Goal: Communication & Community: Answer question/provide support

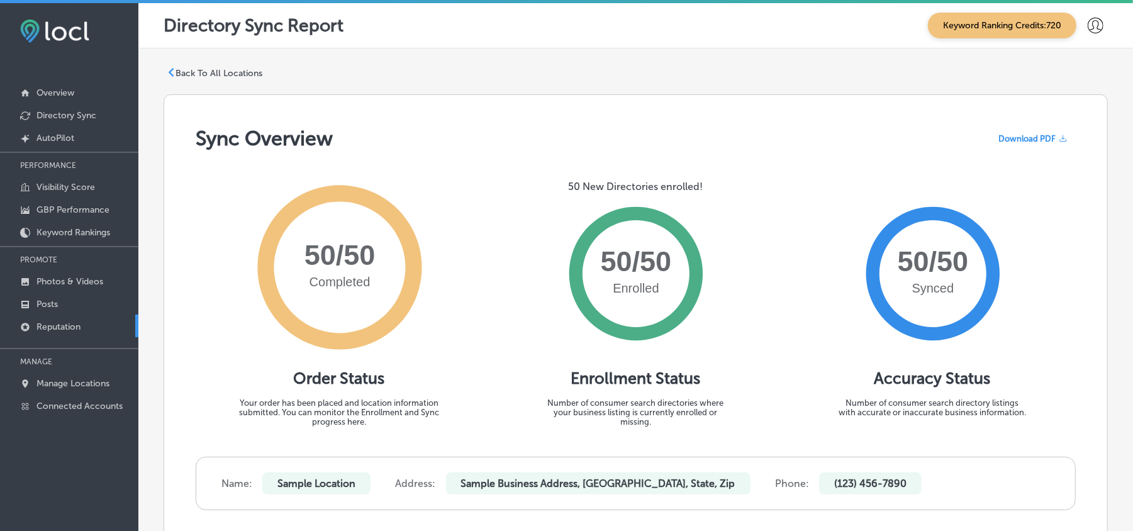
click at [46, 322] on p "Reputation" at bounding box center [58, 326] width 44 height 11
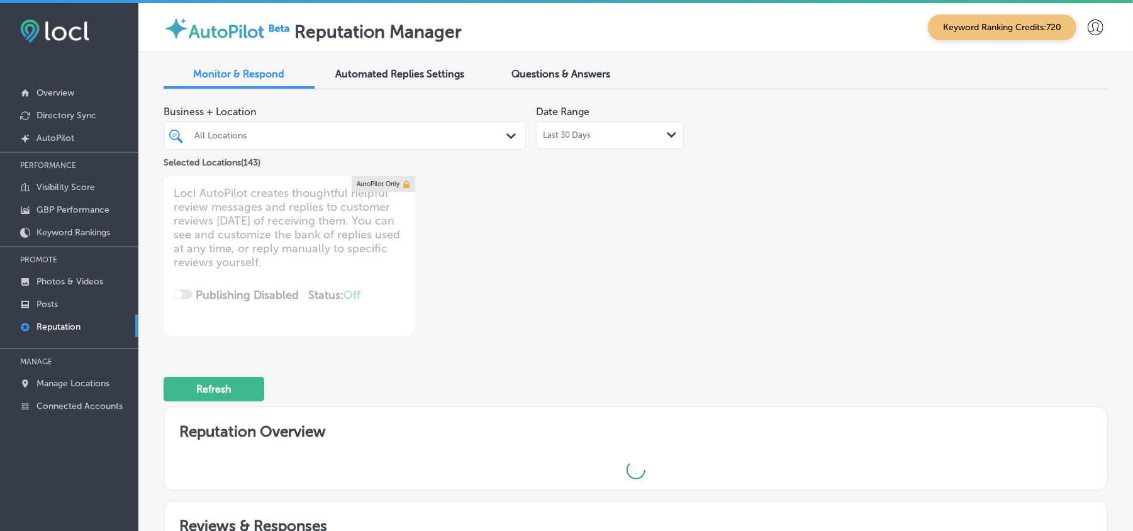
click at [453, 131] on div "All Locations" at bounding box center [350, 135] width 313 height 11
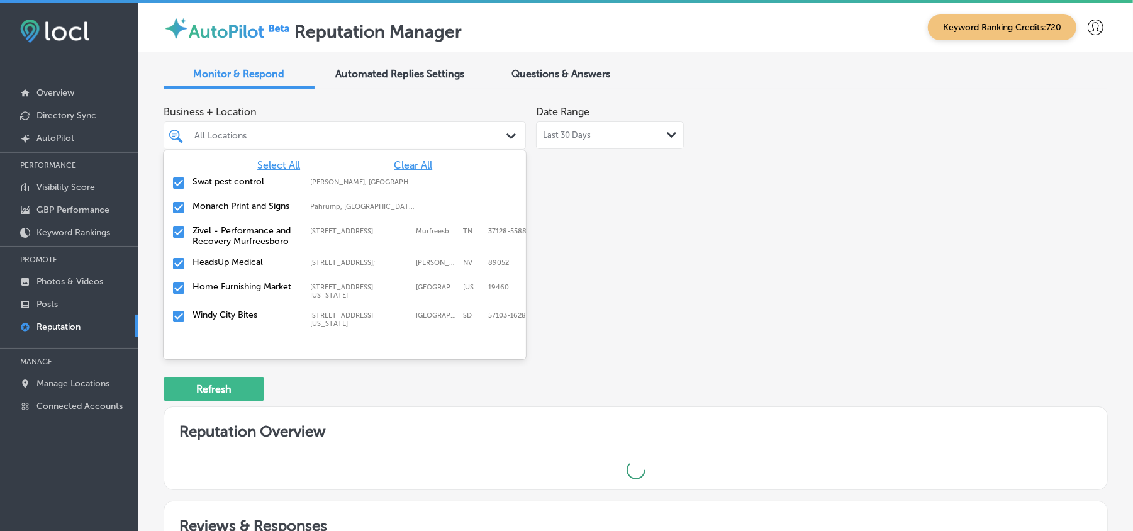
click at [403, 159] on span "Clear All" at bounding box center [413, 165] width 38 height 12
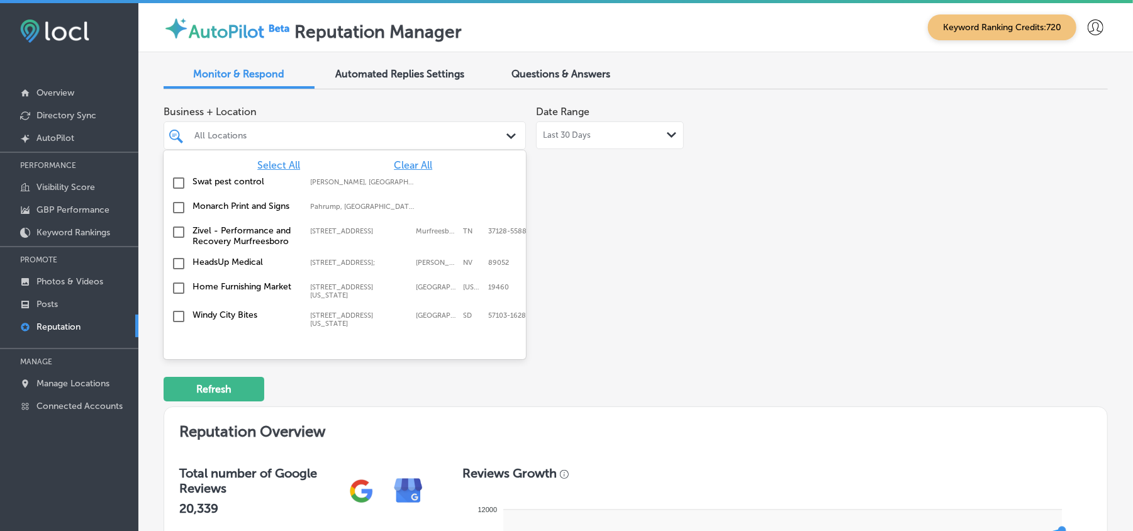
click at [174, 180] on input "checkbox" at bounding box center [178, 182] width 15 height 15
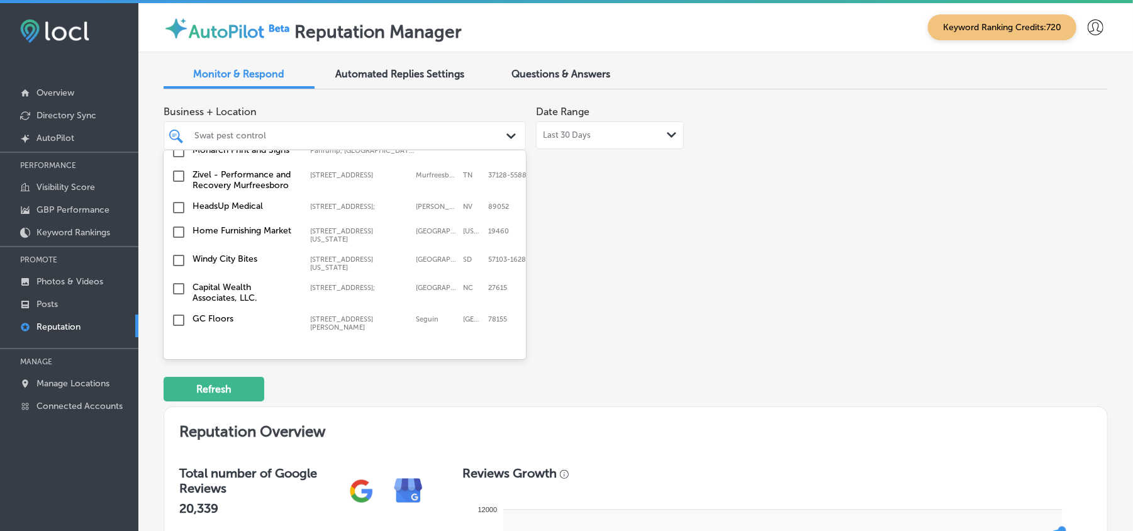
click at [177, 238] on input "checkbox" at bounding box center [178, 232] width 15 height 15
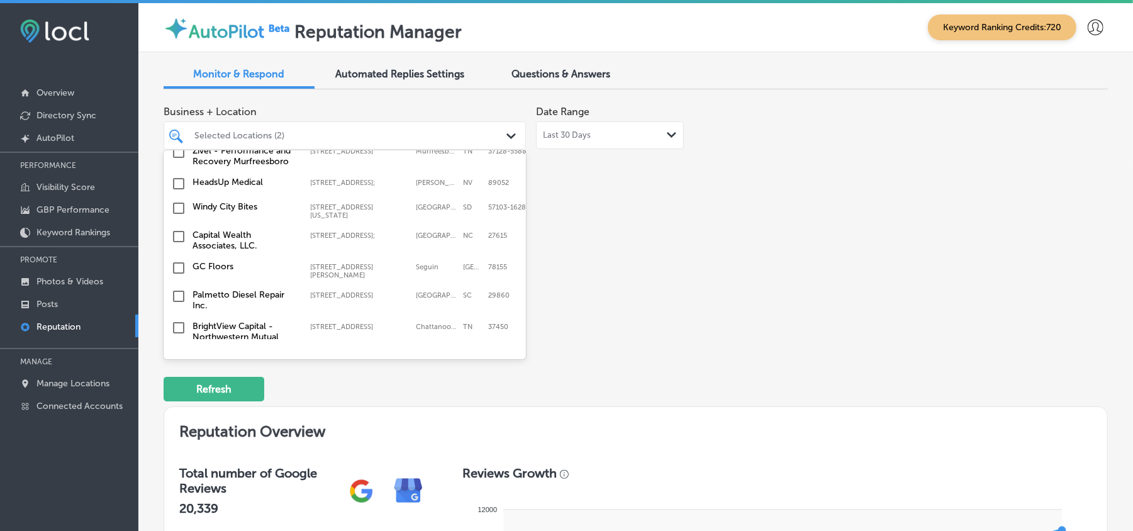
scroll to position [111, 0]
click at [179, 207] on input "checkbox" at bounding box center [178, 204] width 15 height 15
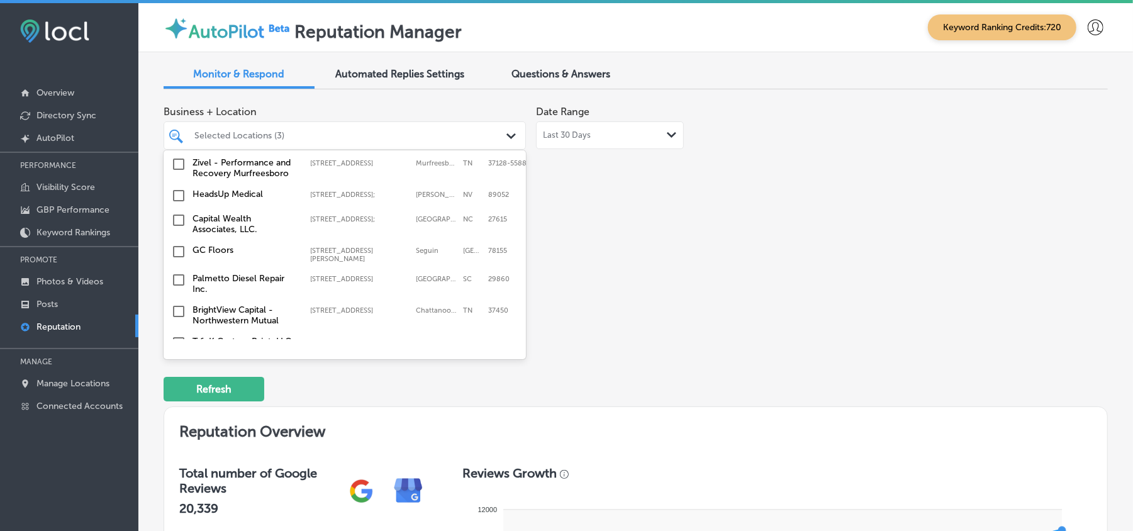
scroll to position [140, 0]
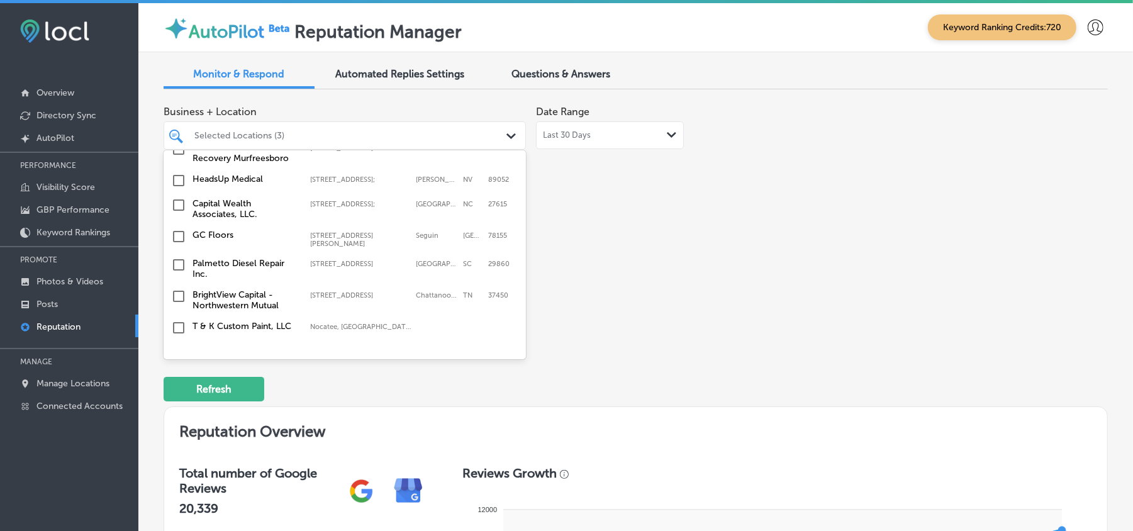
click at [177, 290] on input "checkbox" at bounding box center [178, 296] width 15 height 15
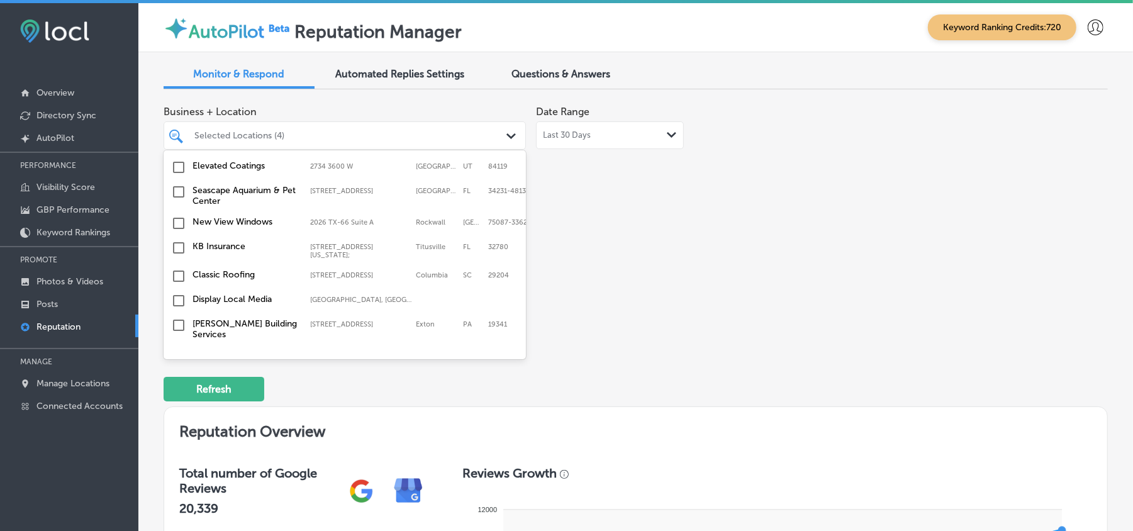
scroll to position [363, 0]
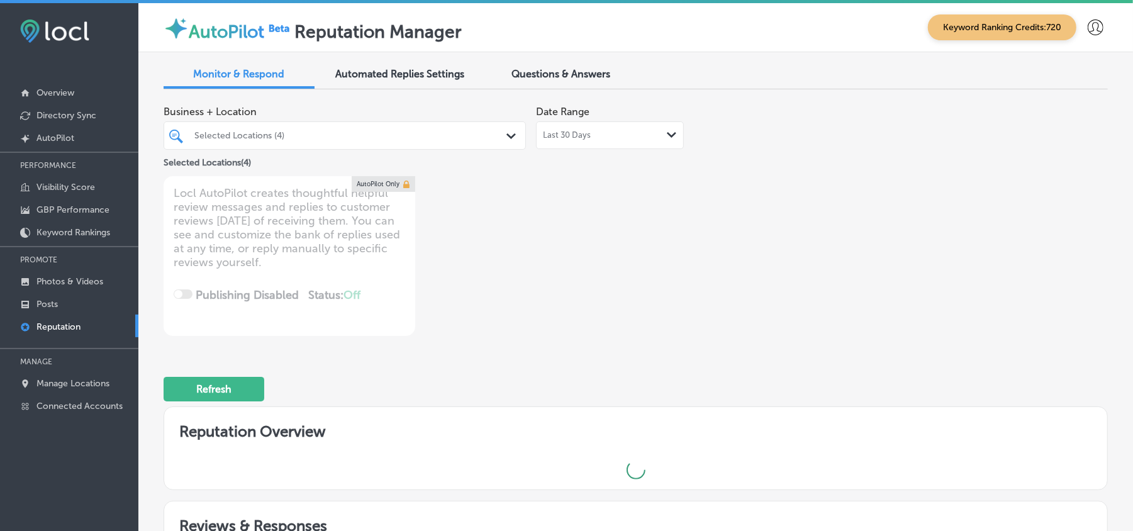
click at [381, 131] on div "Selected Locations (4)" at bounding box center [350, 135] width 313 height 11
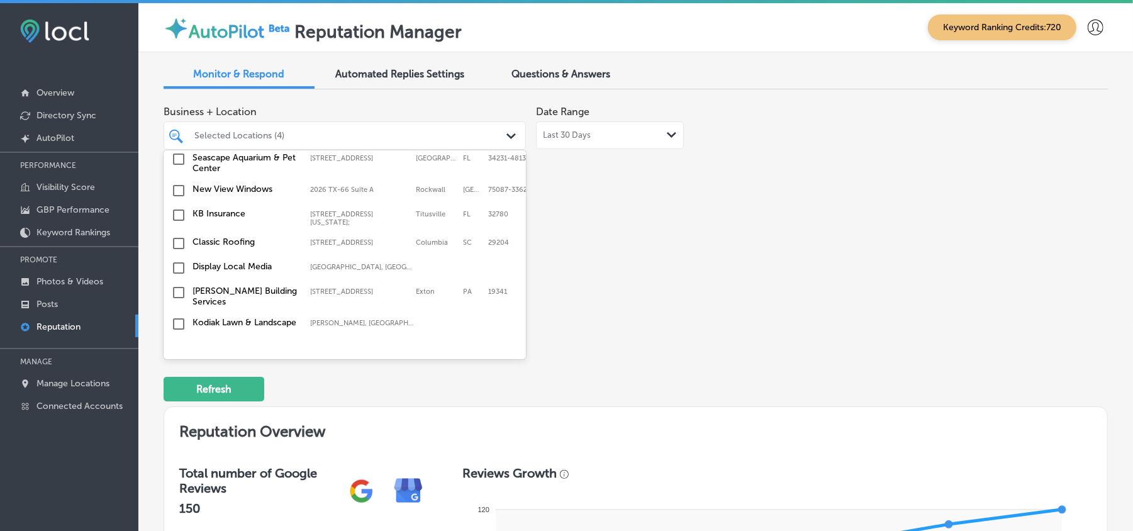
scroll to position [391, 0]
click at [175, 209] on input "checkbox" at bounding box center [178, 212] width 15 height 15
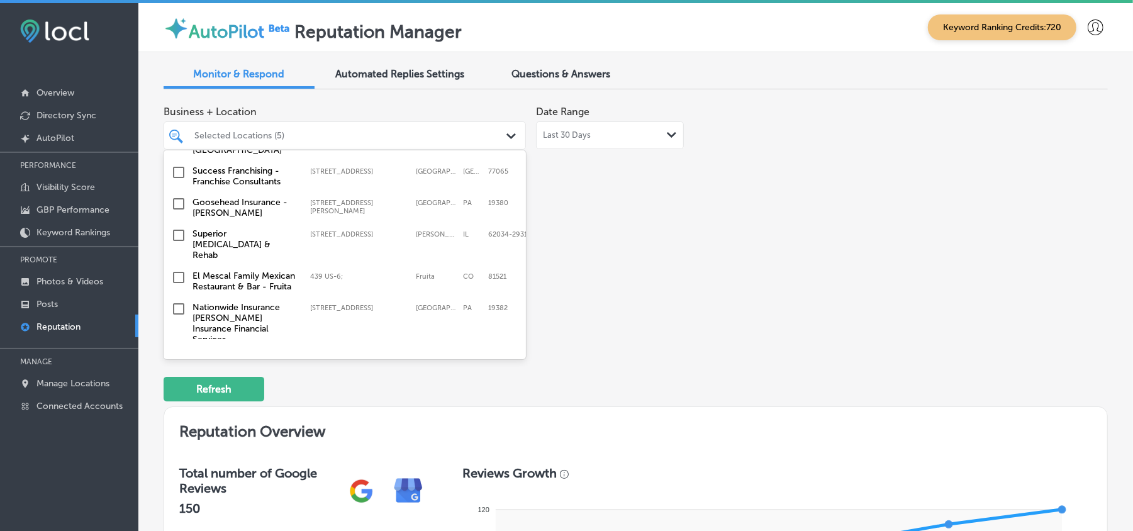
scroll to position [614, 0]
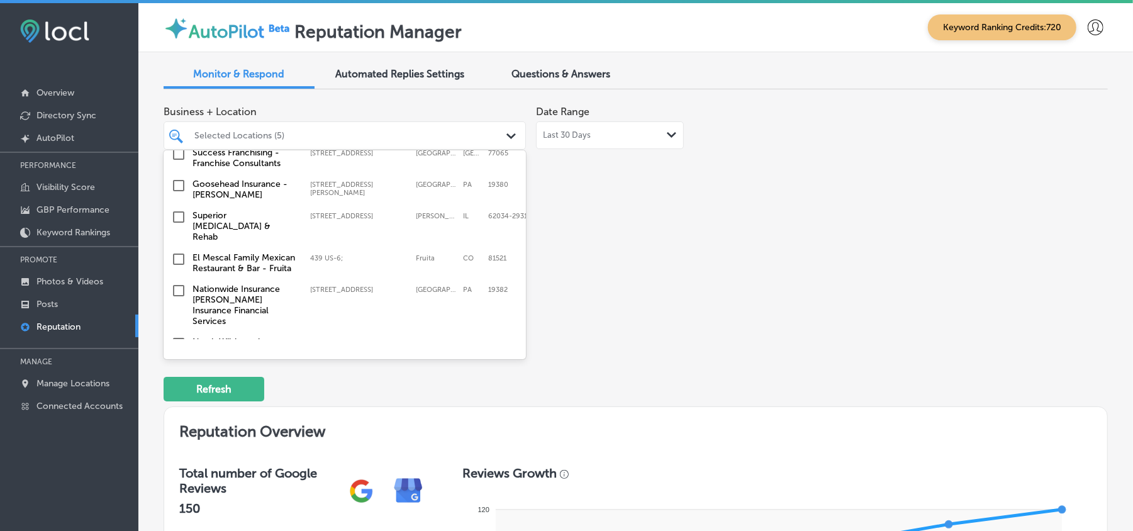
click at [179, 191] on input "checkbox" at bounding box center [178, 185] width 15 height 15
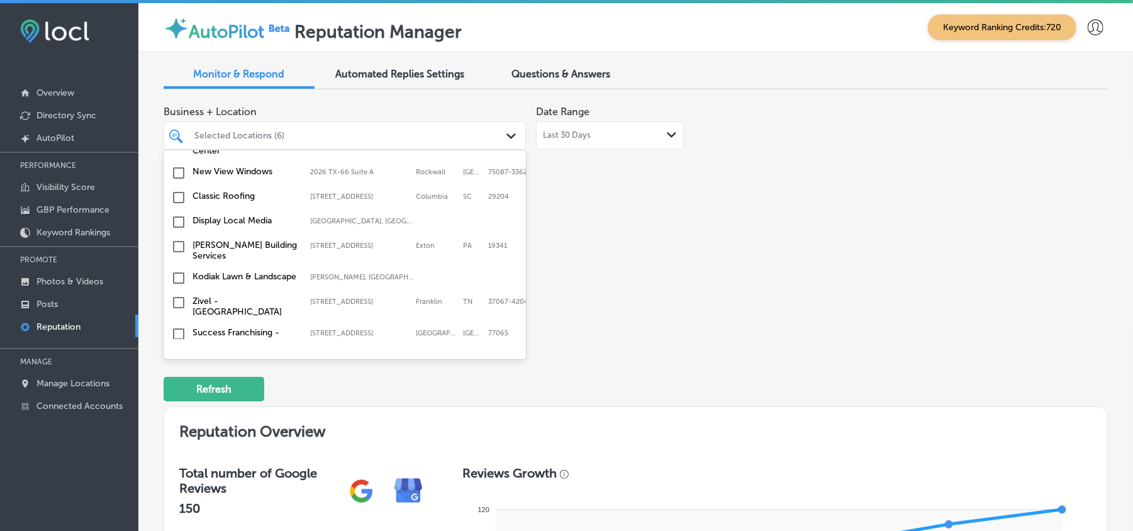
scroll to position [469, 0]
click at [176, 215] on input "checkbox" at bounding box center [178, 219] width 15 height 15
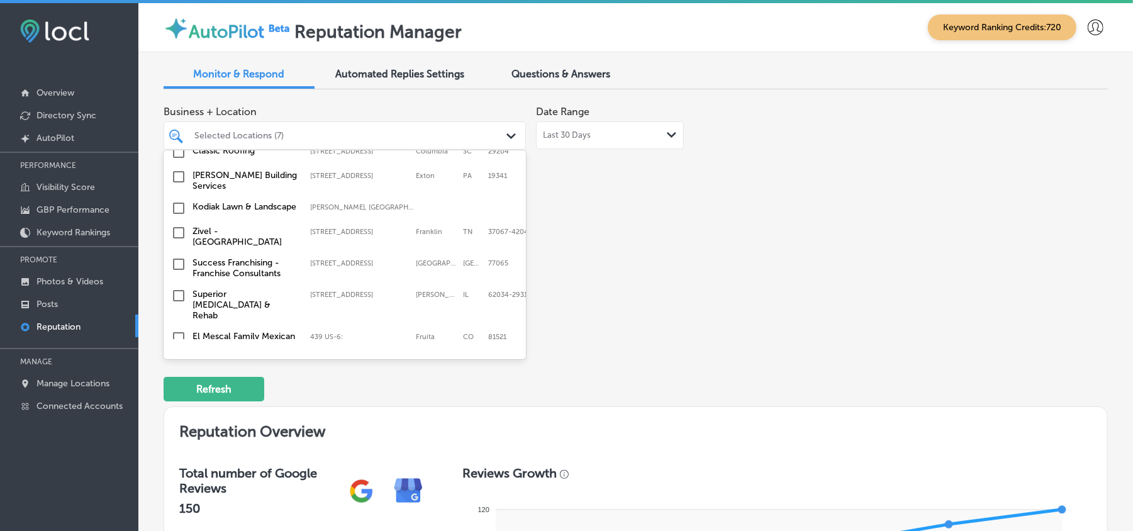
scroll to position [816, 0]
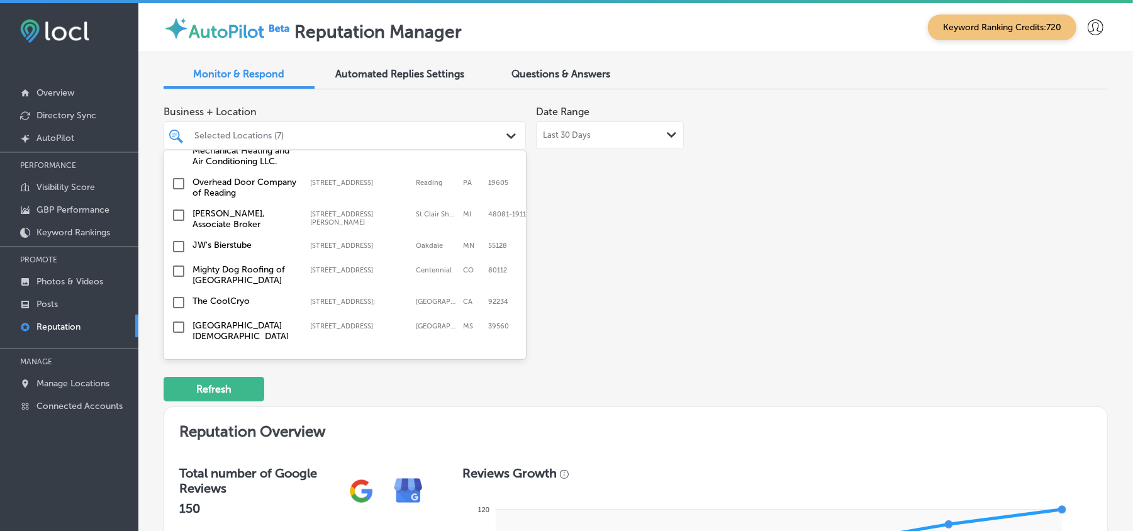
click at [179, 270] on input "checkbox" at bounding box center [178, 271] width 15 height 15
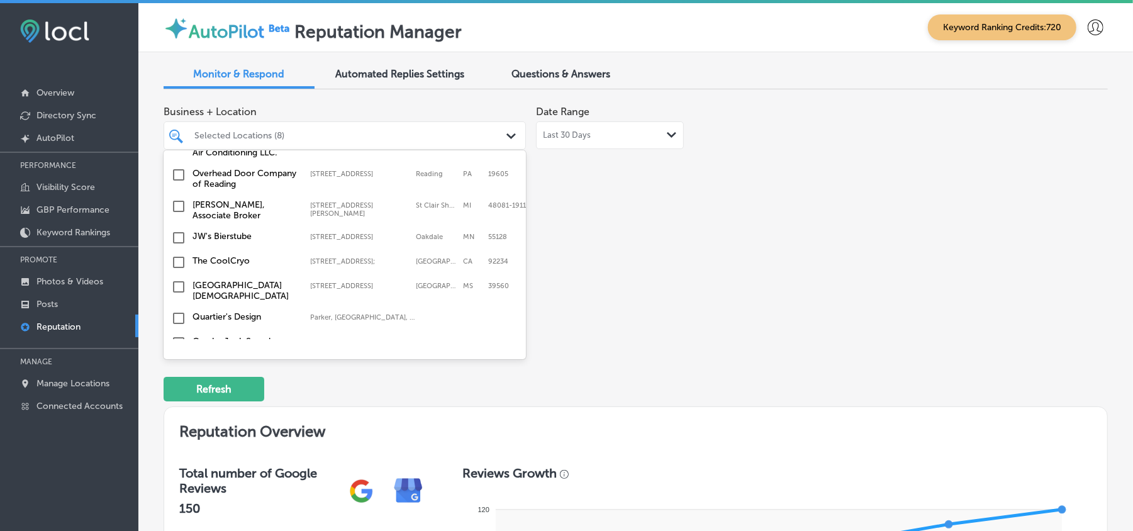
scroll to position [855, 0]
click at [176, 239] on input "checkbox" at bounding box center [178, 238] width 15 height 15
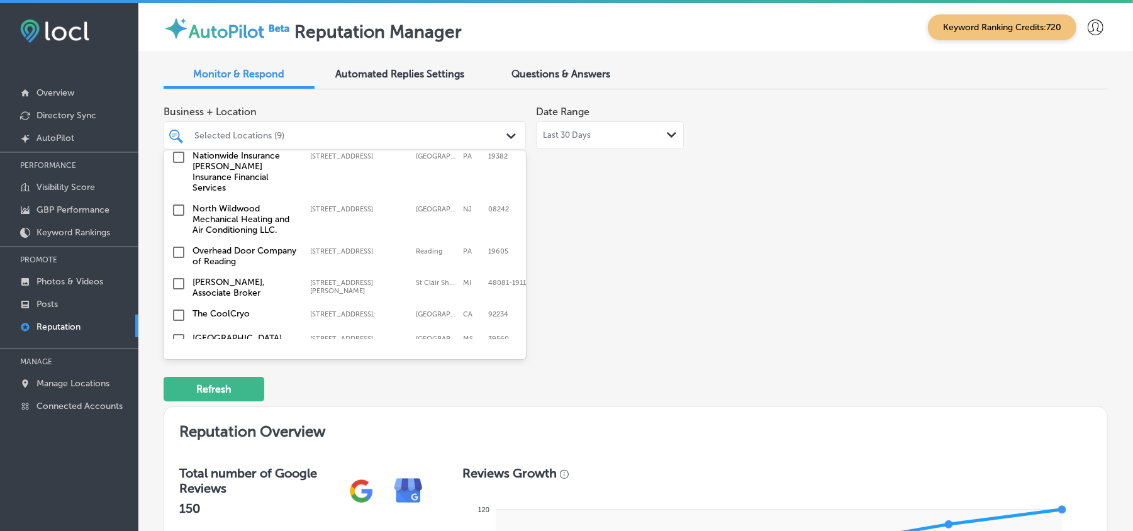
scroll to position [763, 0]
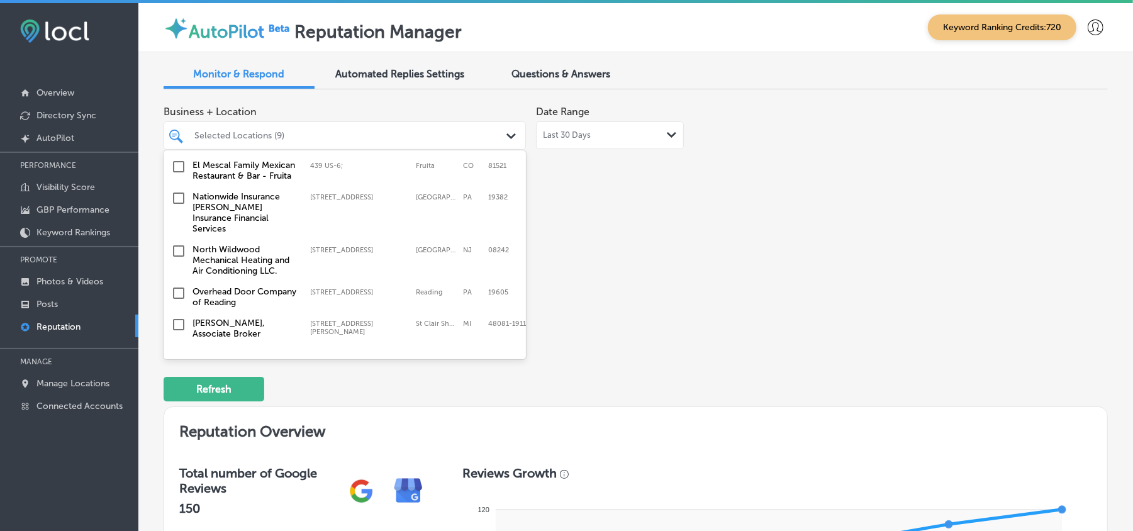
click at [177, 206] on input "checkbox" at bounding box center [178, 198] width 15 height 15
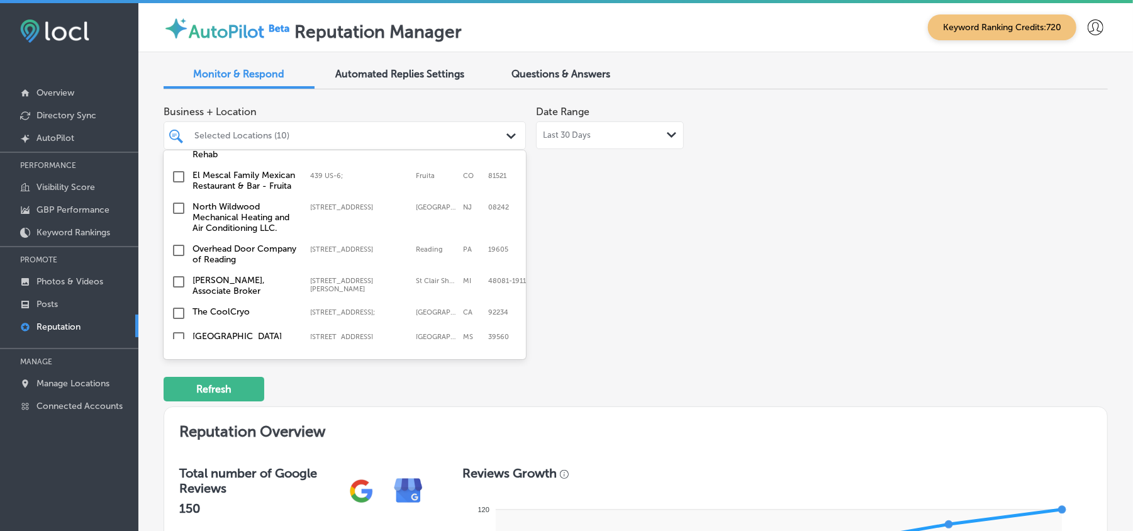
scroll to position [811, 0]
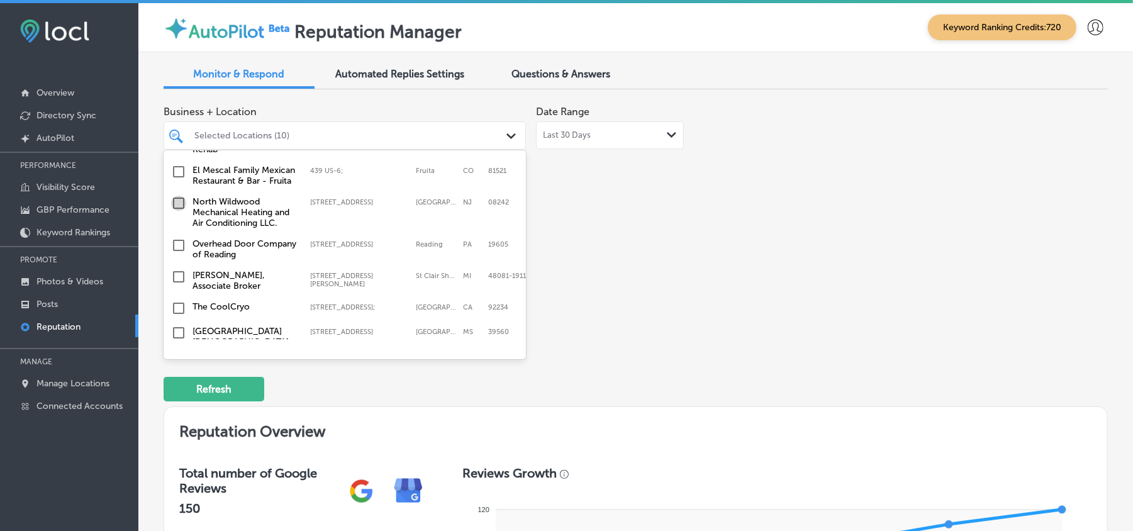
click at [180, 201] on input "checkbox" at bounding box center [178, 203] width 15 height 15
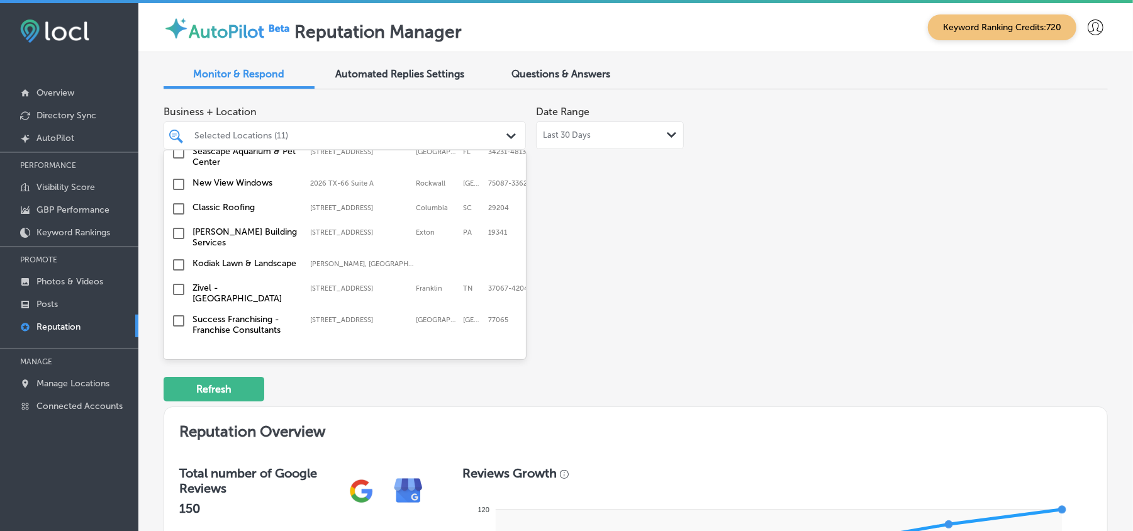
scroll to position [643, 0]
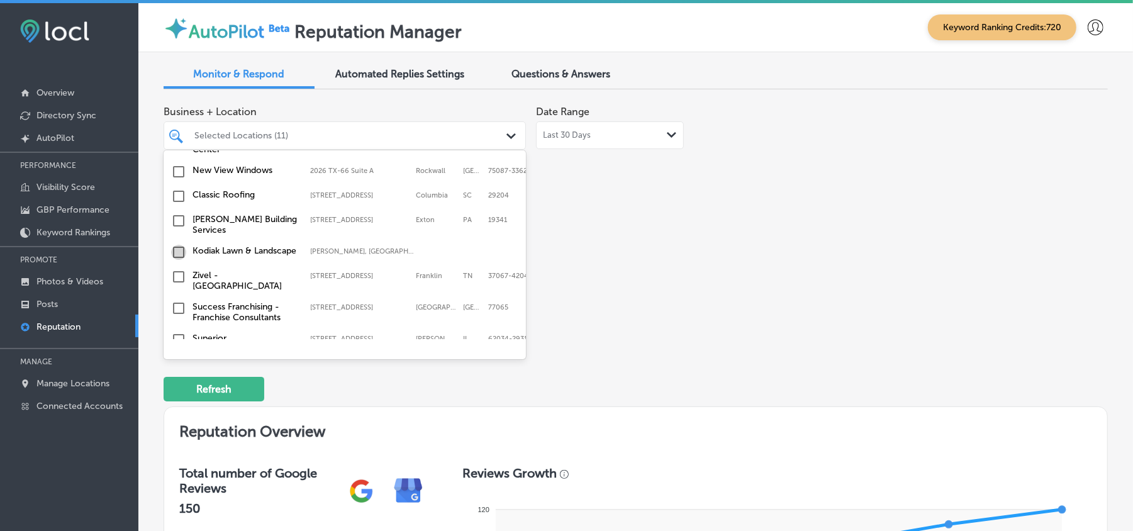
click at [179, 245] on input "checkbox" at bounding box center [178, 252] width 15 height 15
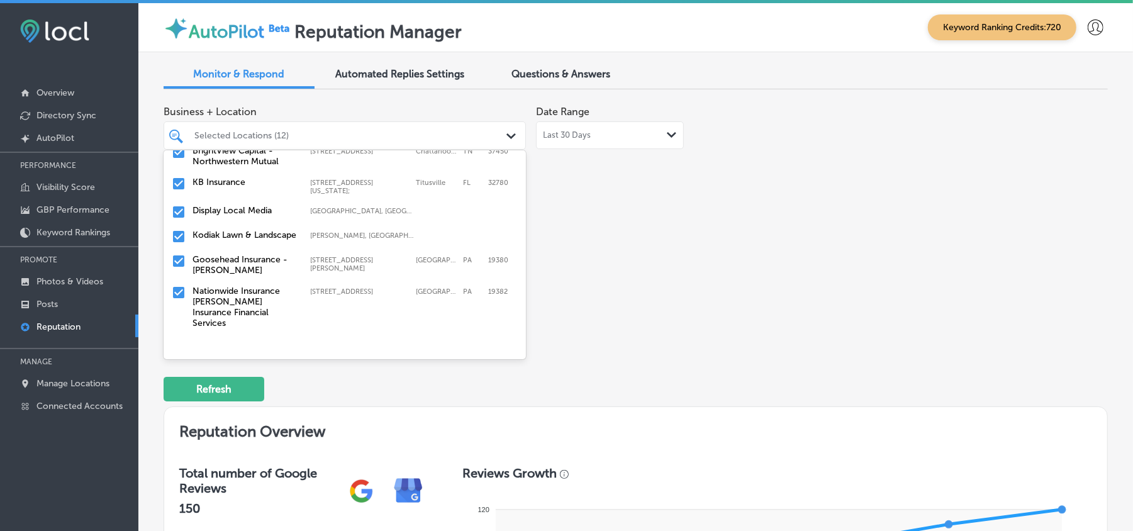
scroll to position [111, 0]
click at [180, 235] on input "checkbox" at bounding box center [178, 237] width 15 height 15
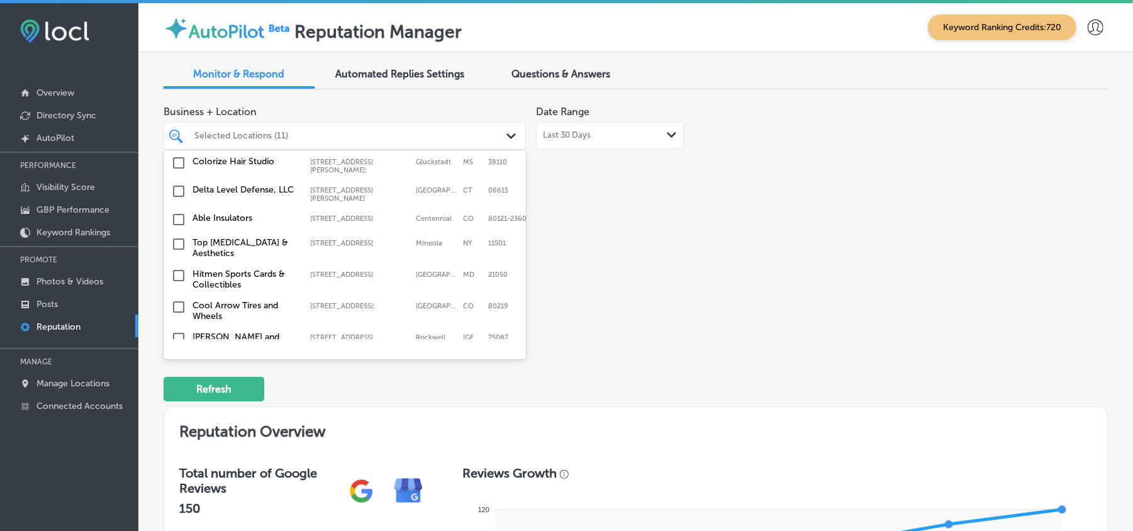
scroll to position [1118, 0]
click at [180, 219] on input "checkbox" at bounding box center [178, 218] width 15 height 15
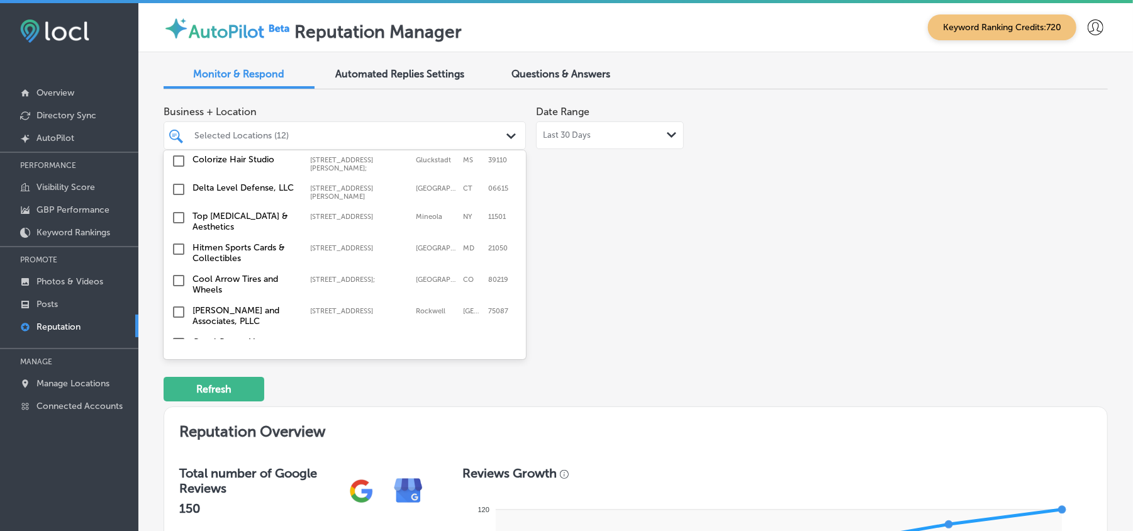
scroll to position [1146, 0]
click at [176, 210] on input "checkbox" at bounding box center [178, 215] width 15 height 15
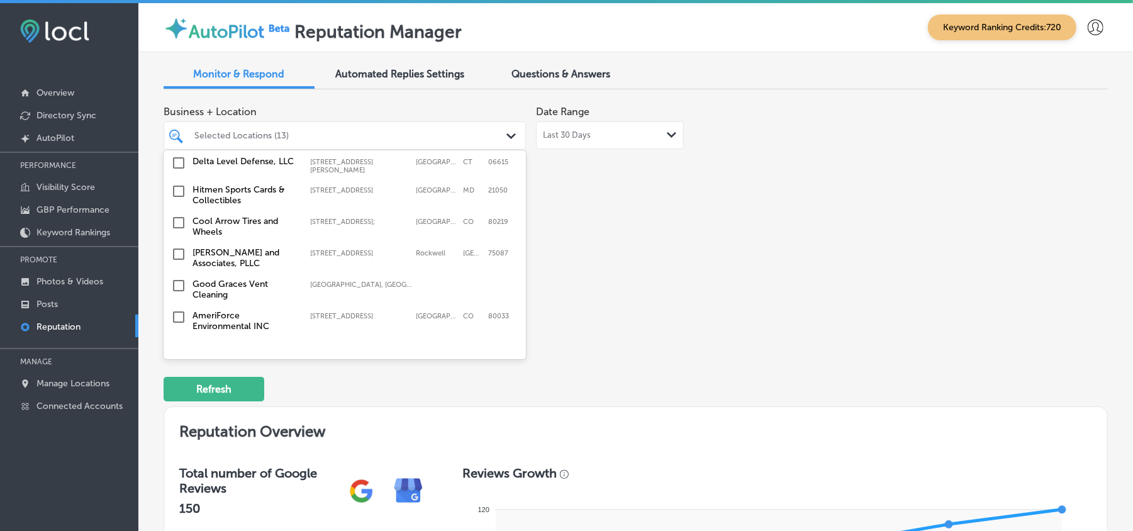
click at [174, 249] on input "checkbox" at bounding box center [178, 254] width 15 height 15
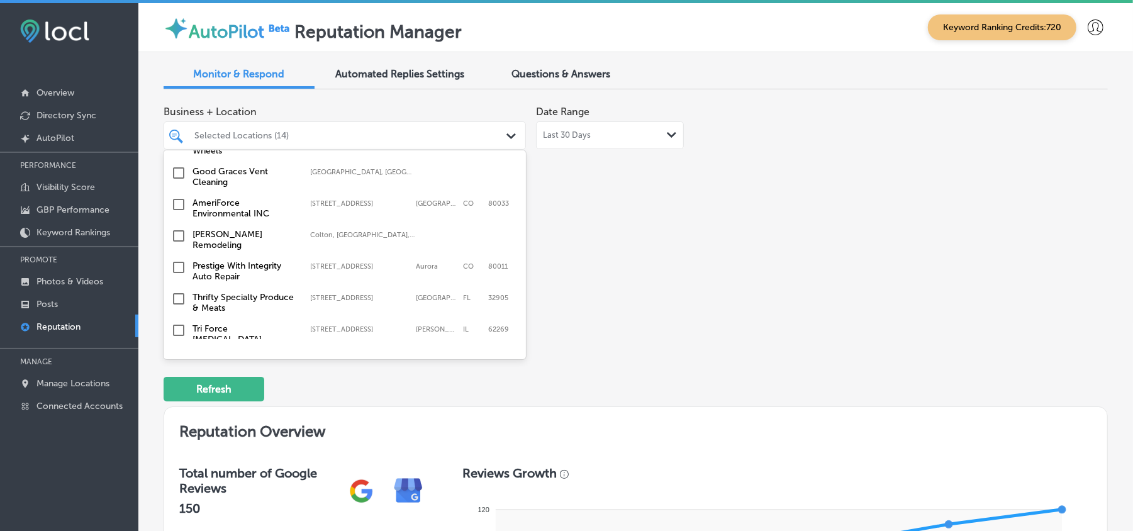
scroll to position [1369, 0]
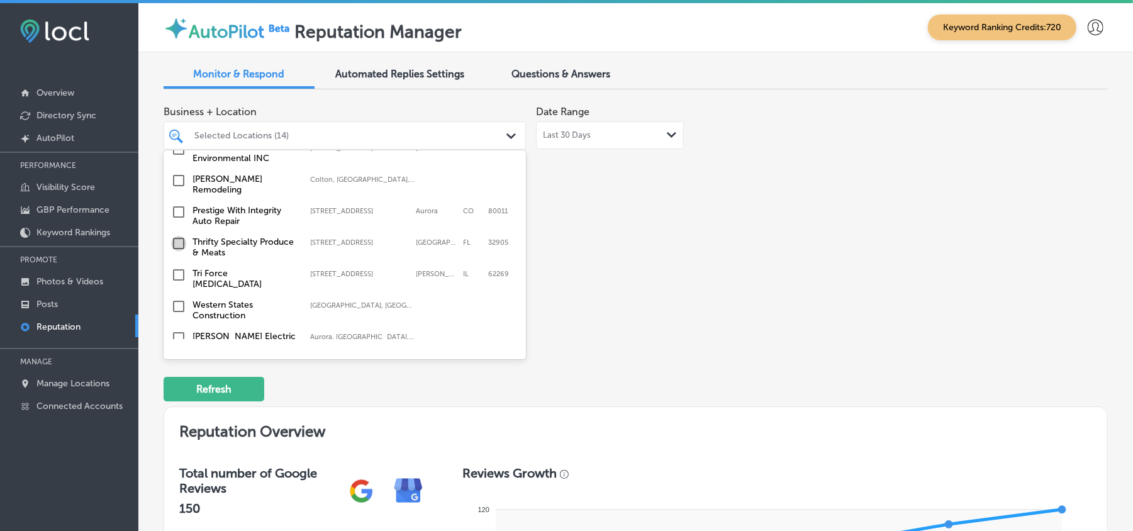
click at [174, 238] on input "checkbox" at bounding box center [178, 243] width 15 height 15
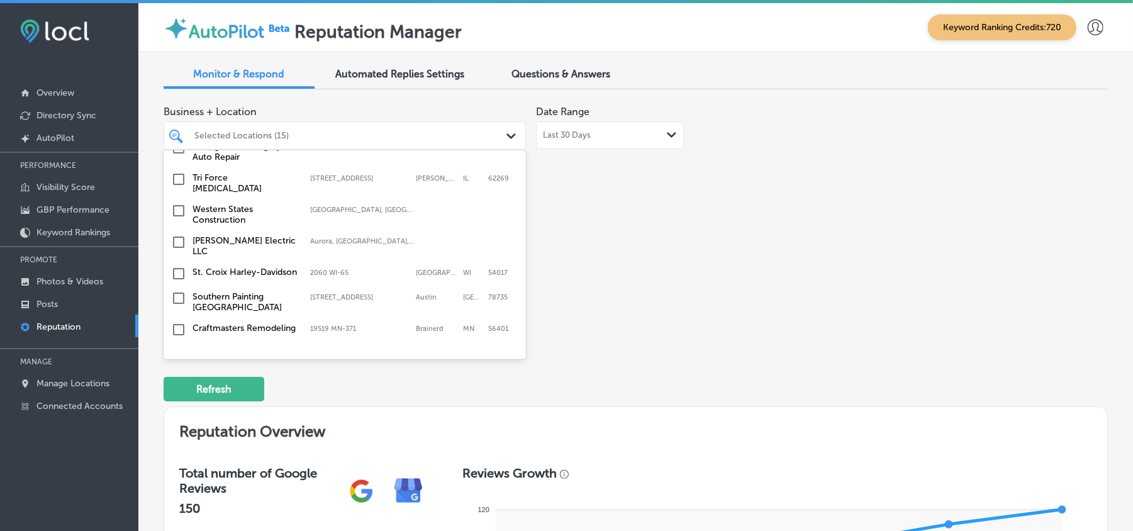
scroll to position [1482, 0]
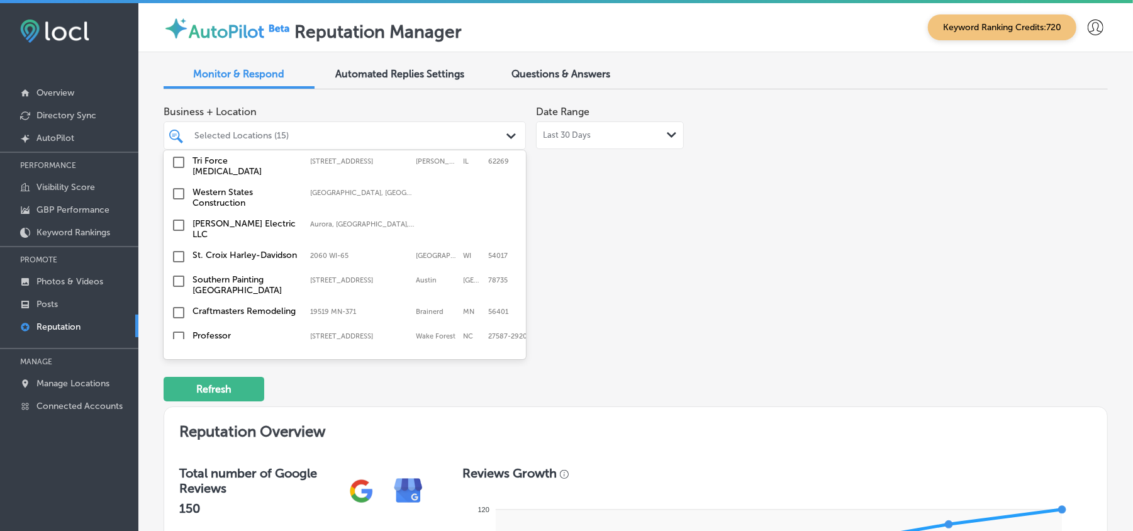
click at [177, 157] on input "checkbox" at bounding box center [178, 162] width 15 height 15
click at [177, 249] on input "checkbox" at bounding box center [178, 256] width 15 height 15
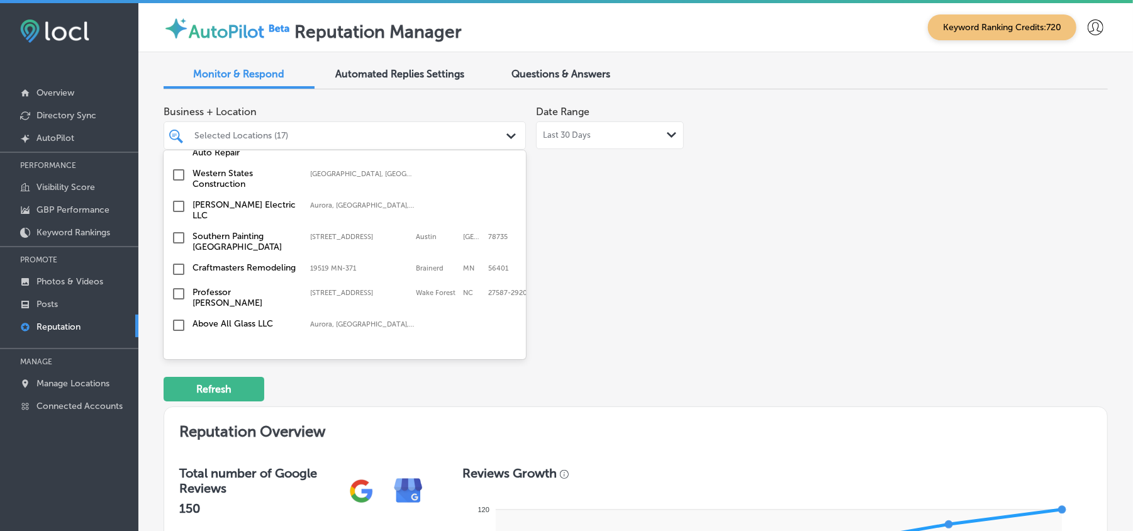
scroll to position [1537, 0]
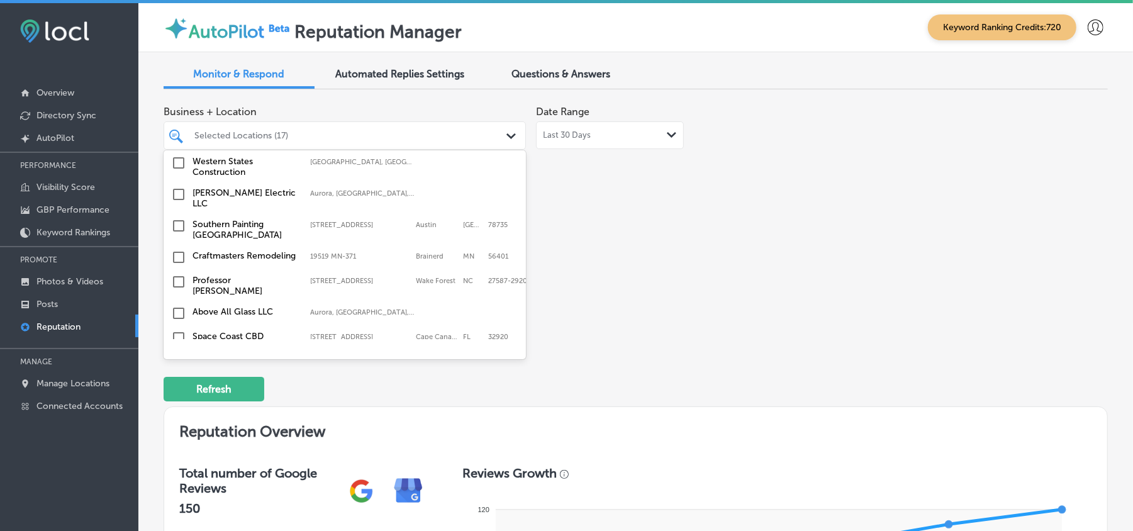
click at [175, 250] on input "checkbox" at bounding box center [178, 257] width 15 height 15
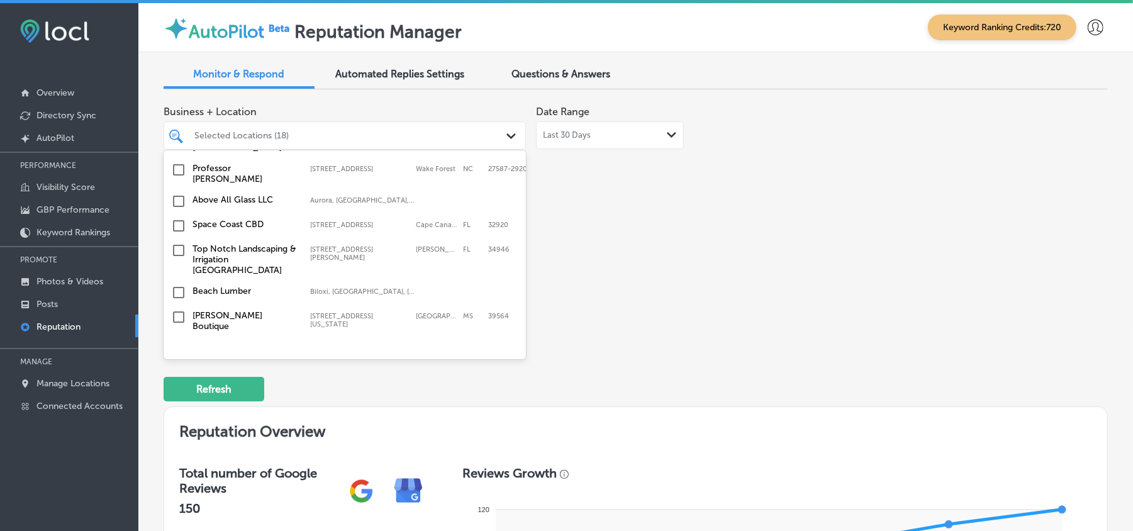
scroll to position [1677, 0]
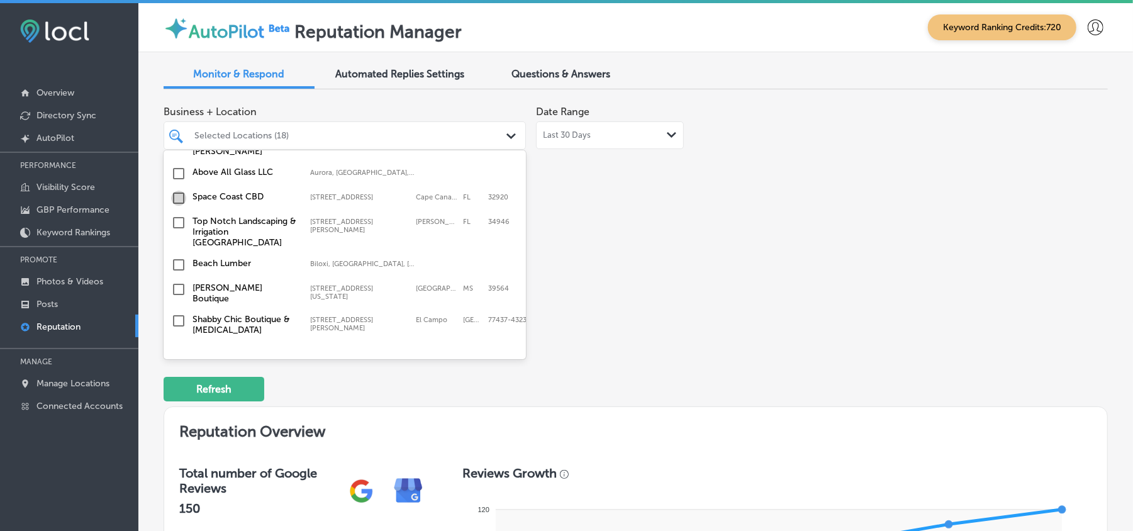
click at [177, 191] on input "checkbox" at bounding box center [178, 198] width 15 height 15
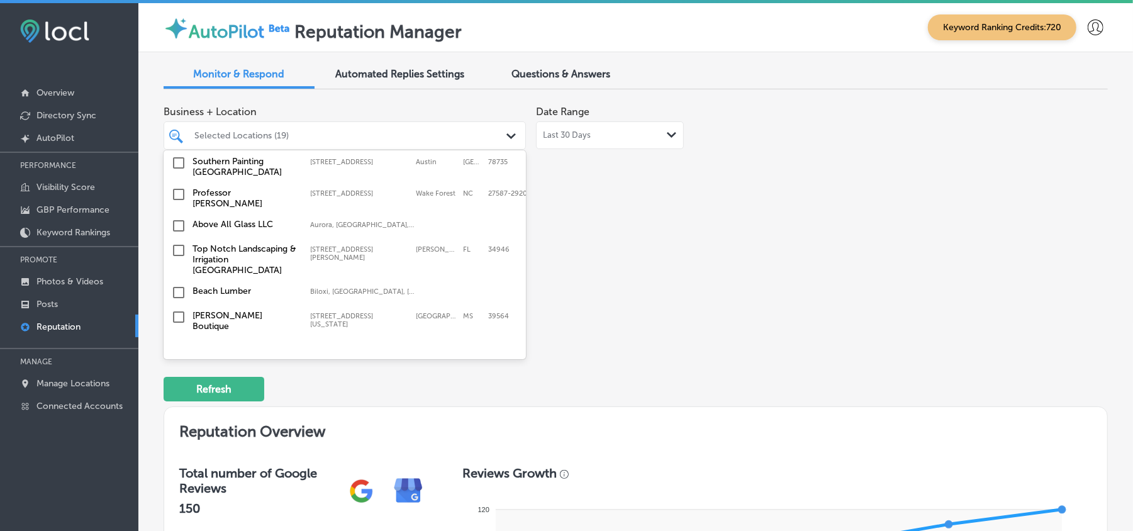
scroll to position [1704, 0]
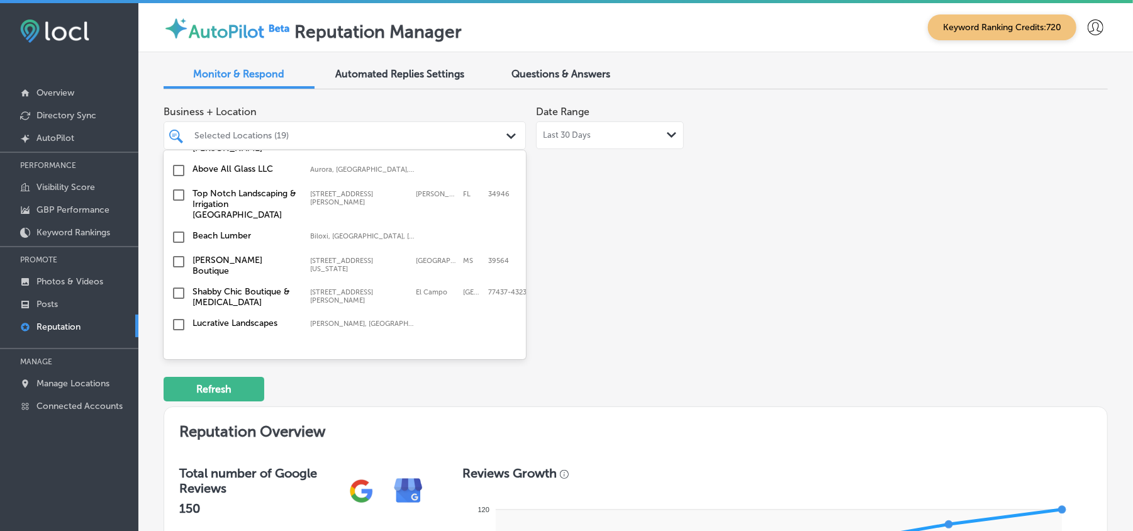
click at [177, 187] on input "checkbox" at bounding box center [178, 194] width 15 height 15
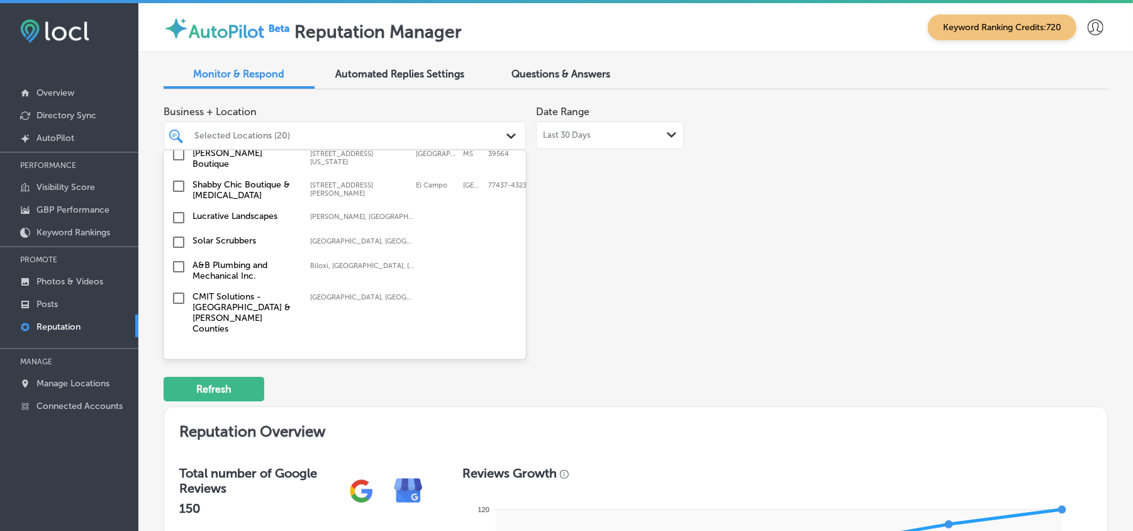
scroll to position [1817, 0]
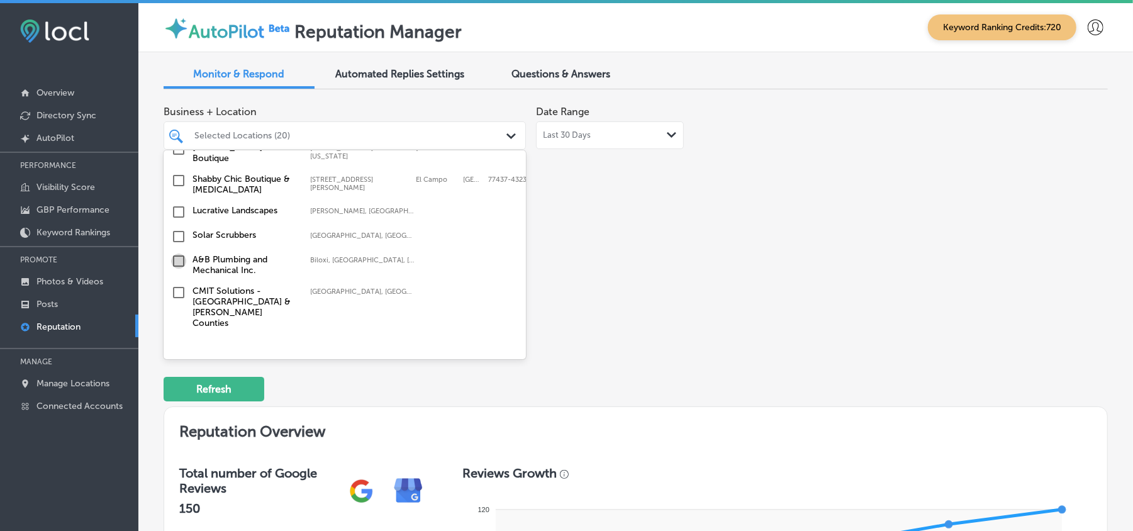
click at [174, 253] on input "checkbox" at bounding box center [178, 260] width 15 height 15
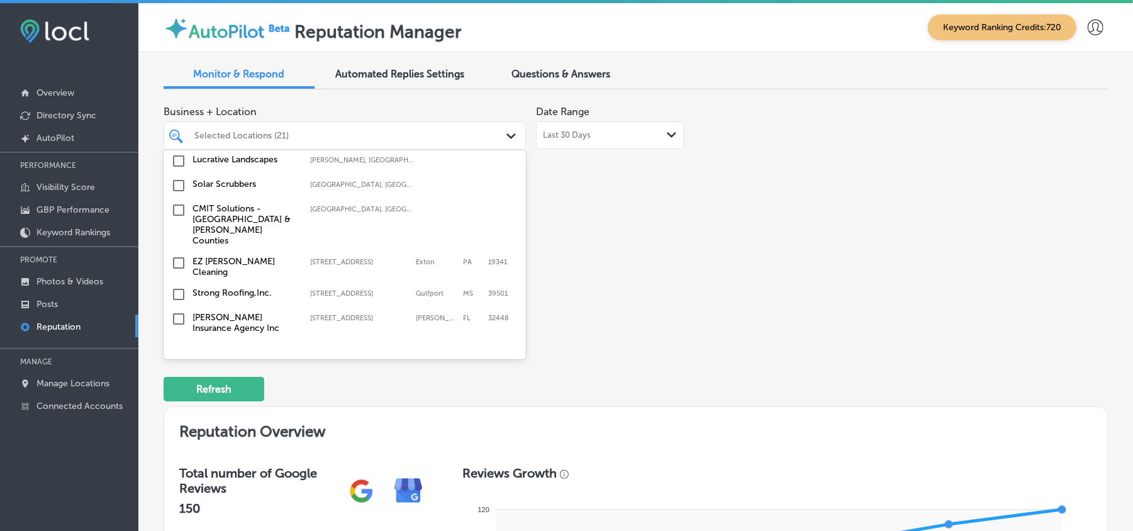
scroll to position [1901, 0]
click at [179, 254] on input "checkbox" at bounding box center [178, 261] width 15 height 15
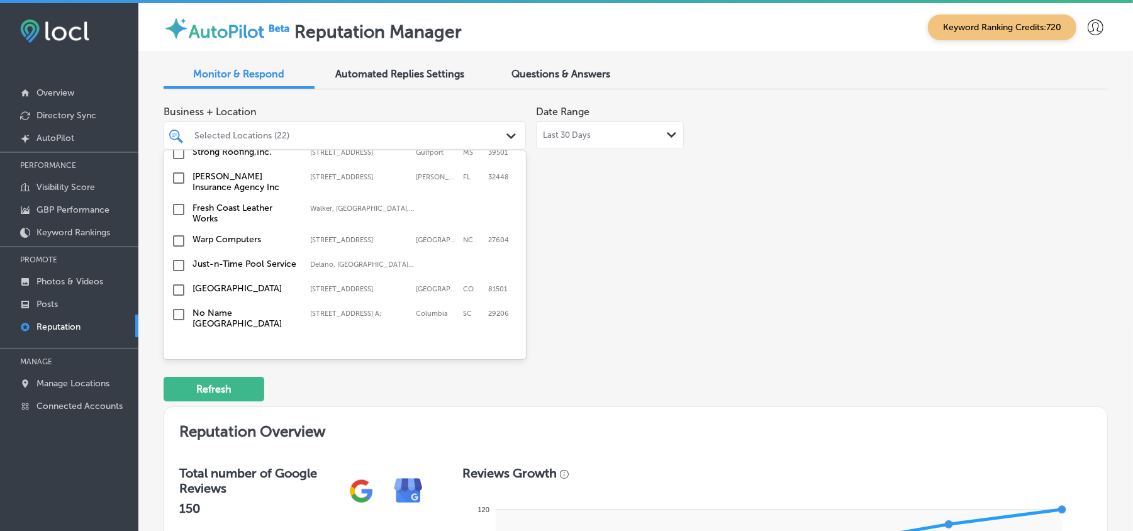
scroll to position [2069, 0]
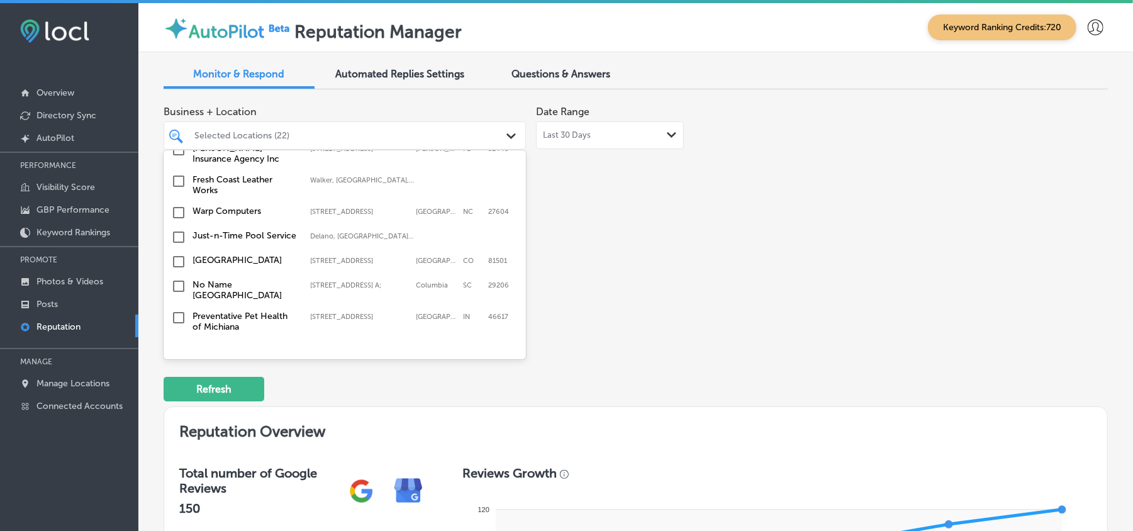
click at [176, 230] on input "checkbox" at bounding box center [178, 237] width 15 height 15
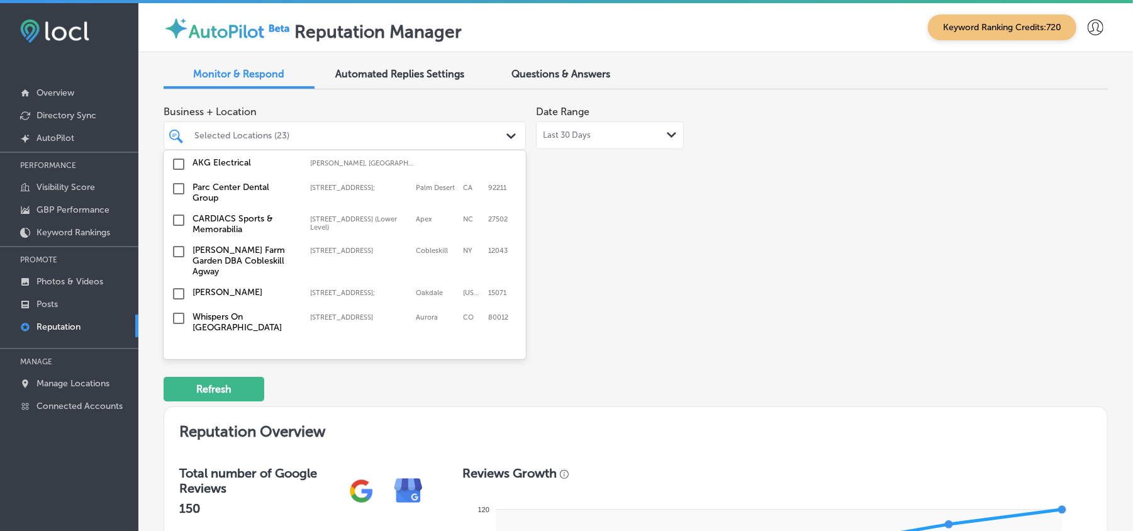
scroll to position [2935, 0]
click at [179, 309] on input "checkbox" at bounding box center [178, 316] width 15 height 15
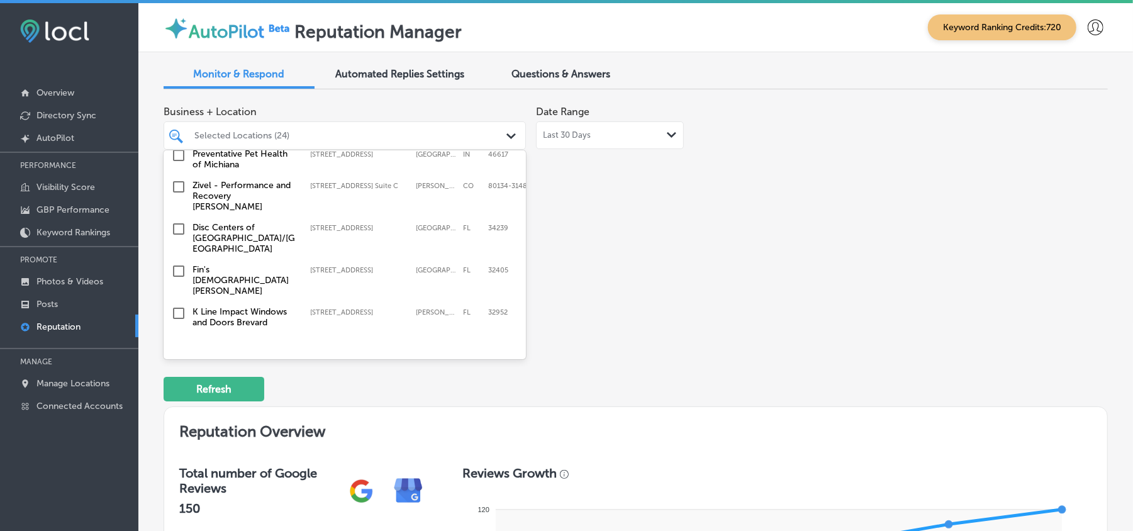
scroll to position [2237, 0]
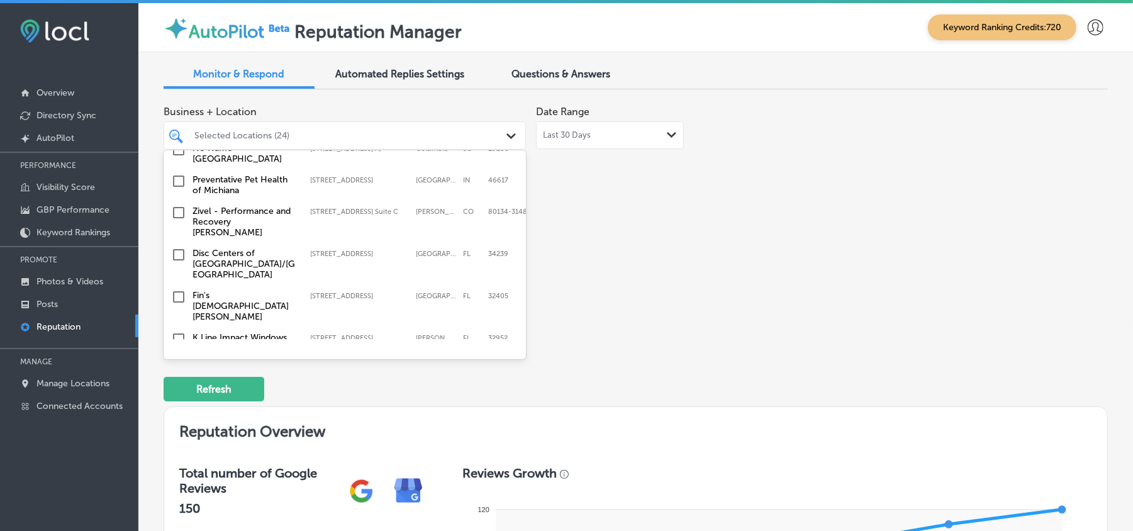
click at [176, 289] on input "checkbox" at bounding box center [178, 296] width 15 height 15
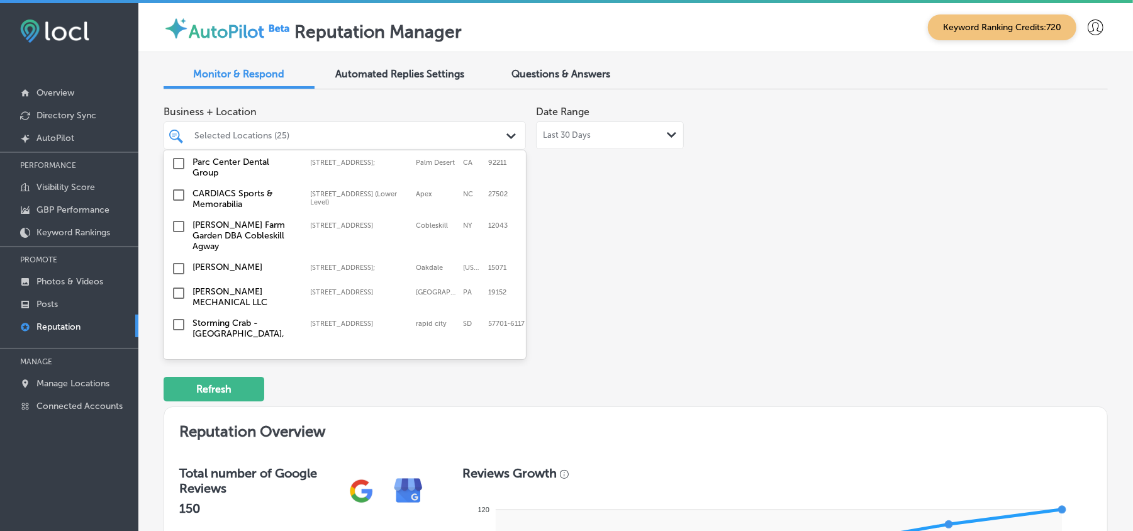
scroll to position [2991, 0]
click at [177, 284] on input "checkbox" at bounding box center [178, 291] width 15 height 15
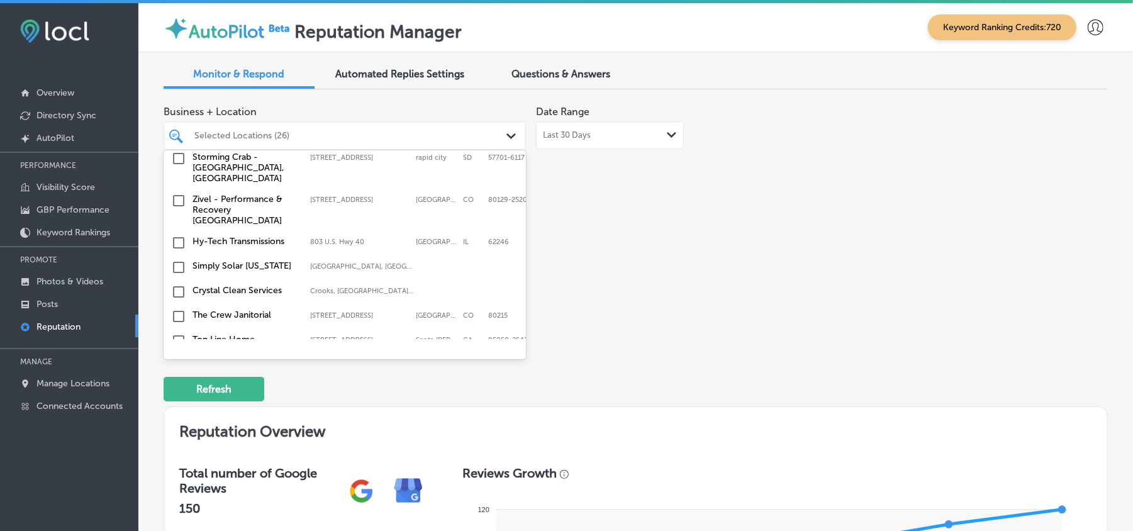
scroll to position [3159, 0]
click at [175, 331] on input "checkbox" at bounding box center [178, 338] width 15 height 15
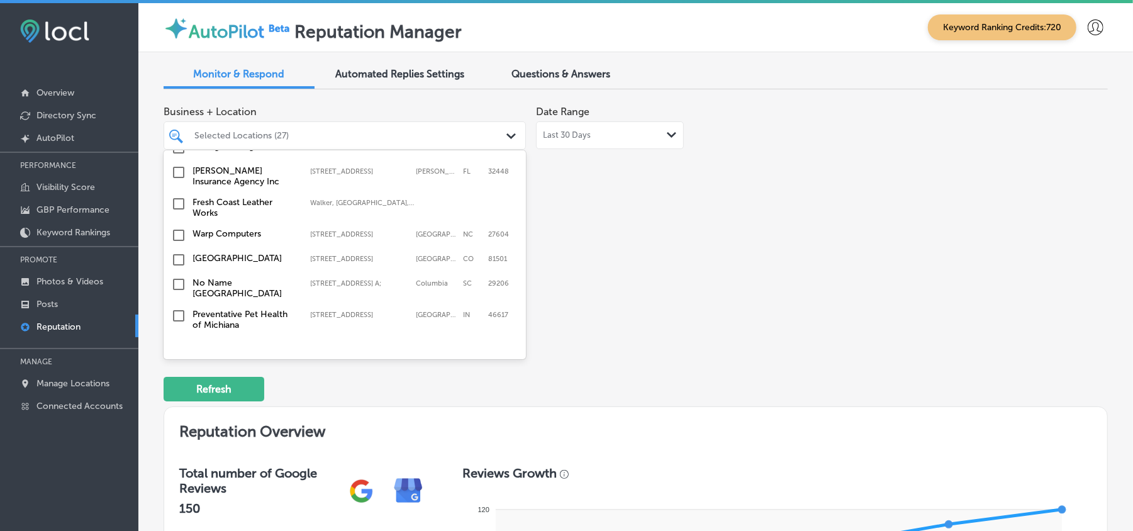
scroll to position [2208, 0]
click at [175, 252] on input "checkbox" at bounding box center [178, 259] width 15 height 15
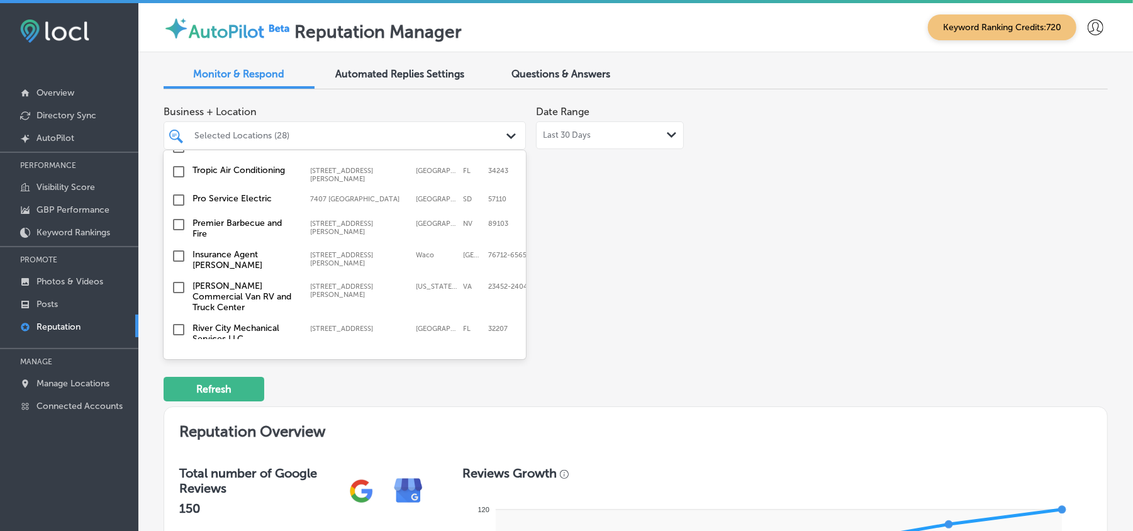
scroll to position [3950, 0]
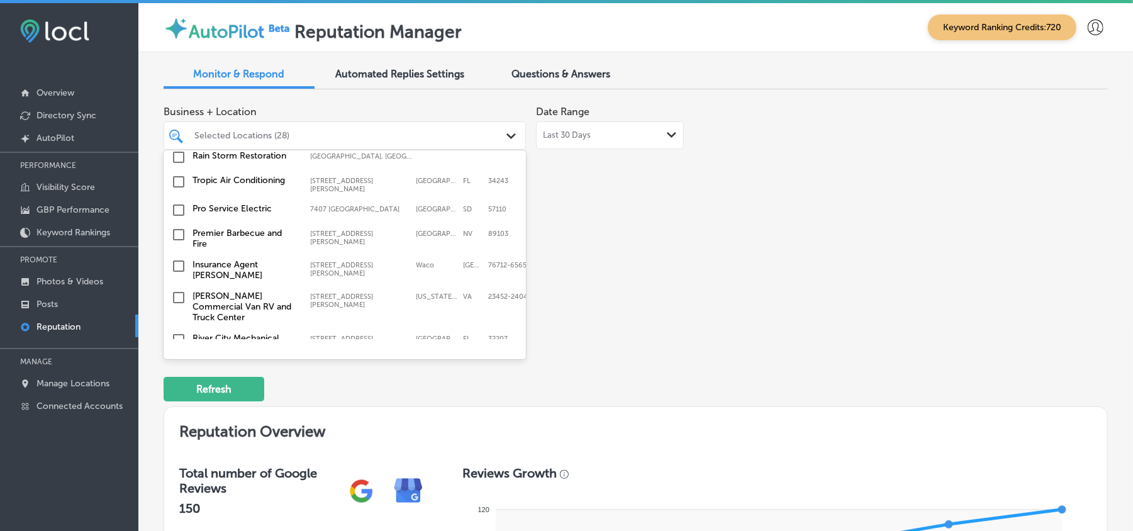
click at [179, 364] on input "checkbox" at bounding box center [178, 371] width 15 height 15
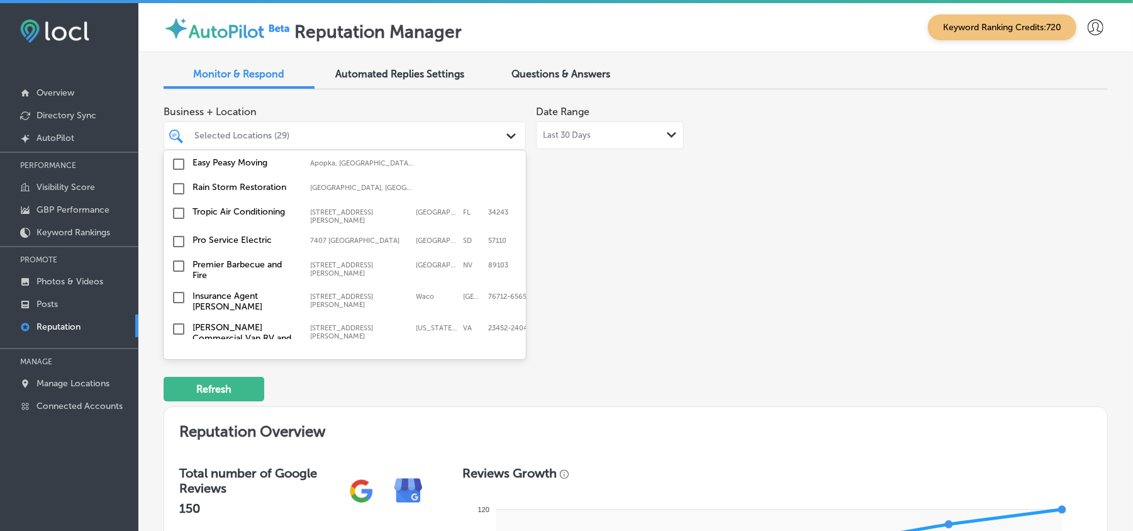
click at [179, 364] on input "checkbox" at bounding box center [178, 371] width 15 height 15
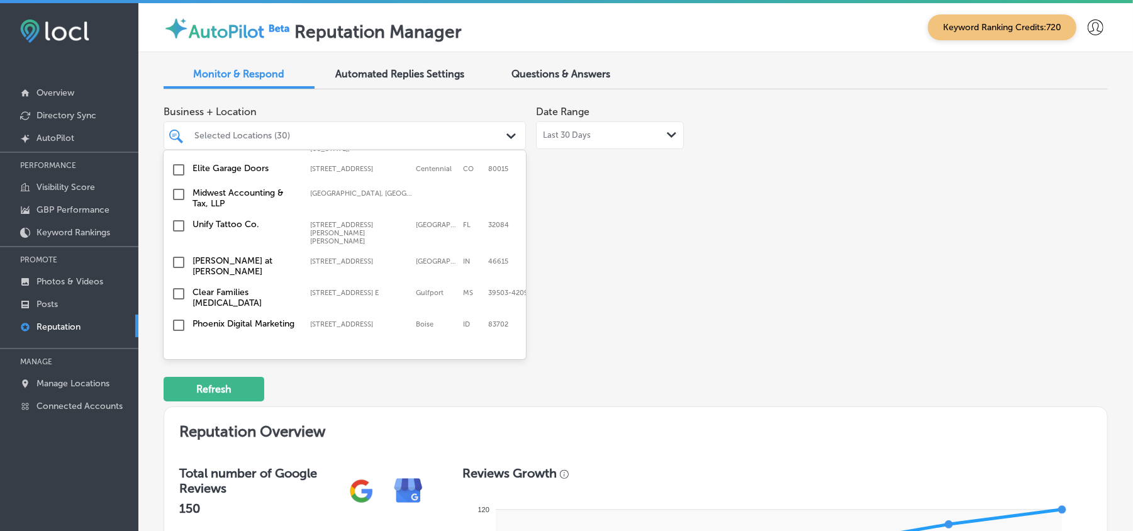
scroll to position [3783, 0]
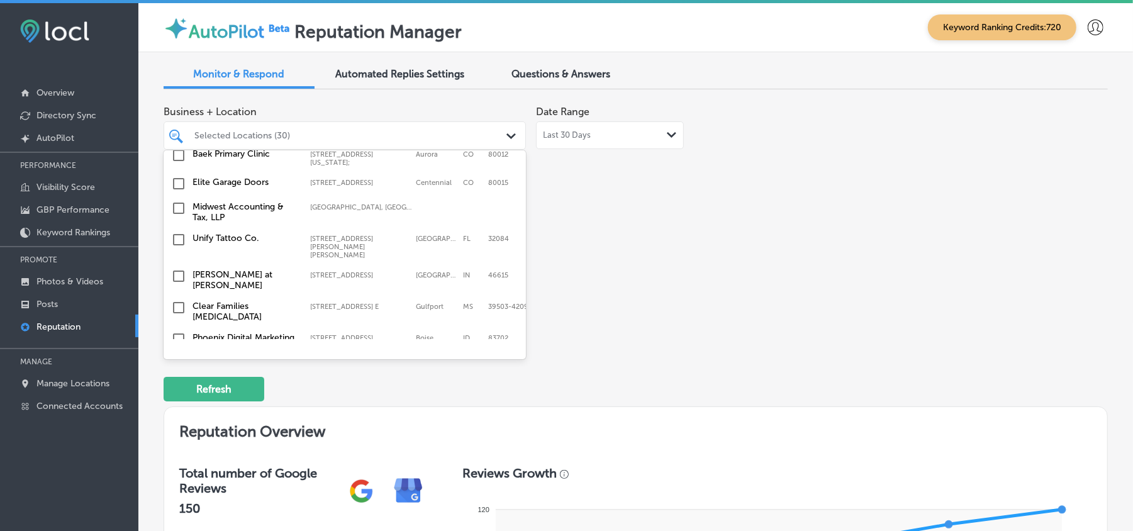
click at [177, 356] on input "checkbox" at bounding box center [178, 363] width 15 height 15
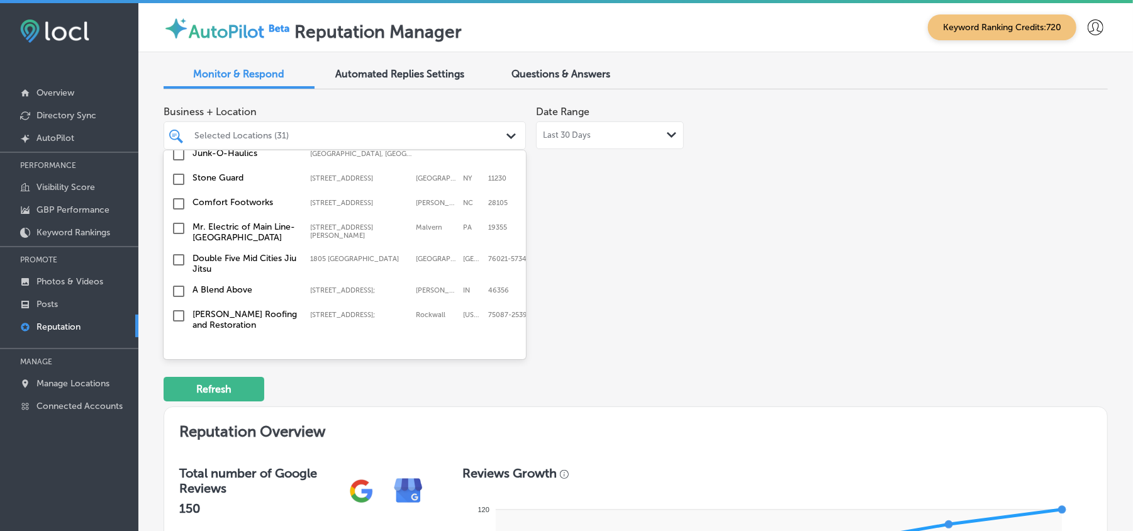
scroll to position [3588, 0]
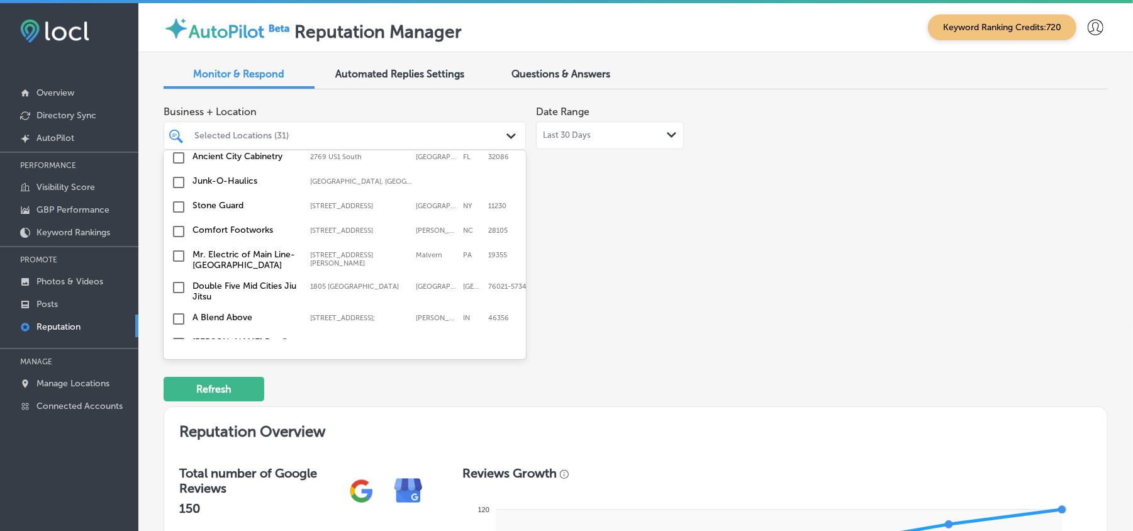
click at [174, 367] on input "checkbox" at bounding box center [178, 374] width 15 height 15
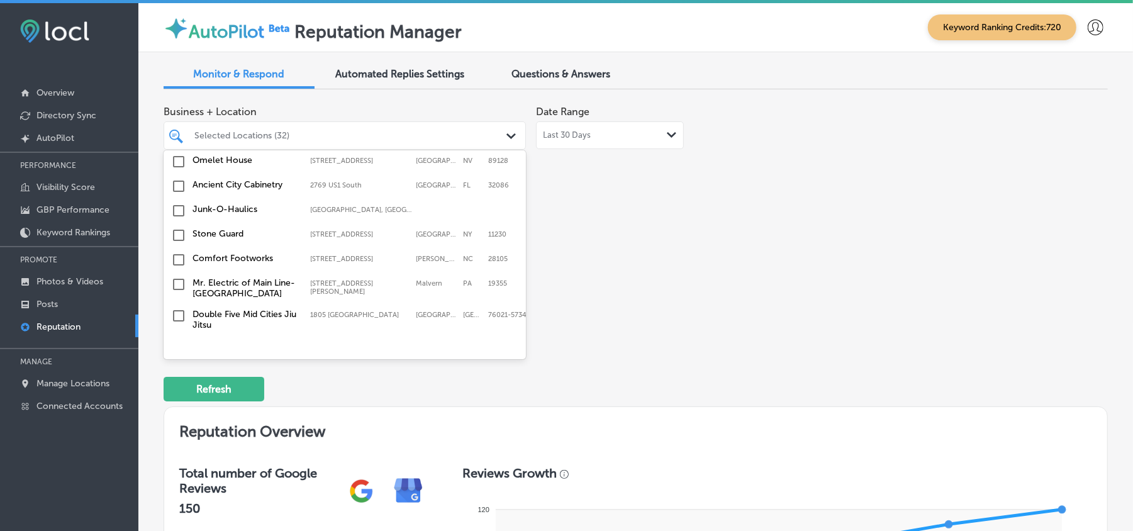
click at [177, 396] on input "checkbox" at bounding box center [178, 403] width 15 height 15
click at [179, 305] on input "checkbox" at bounding box center [178, 312] width 15 height 15
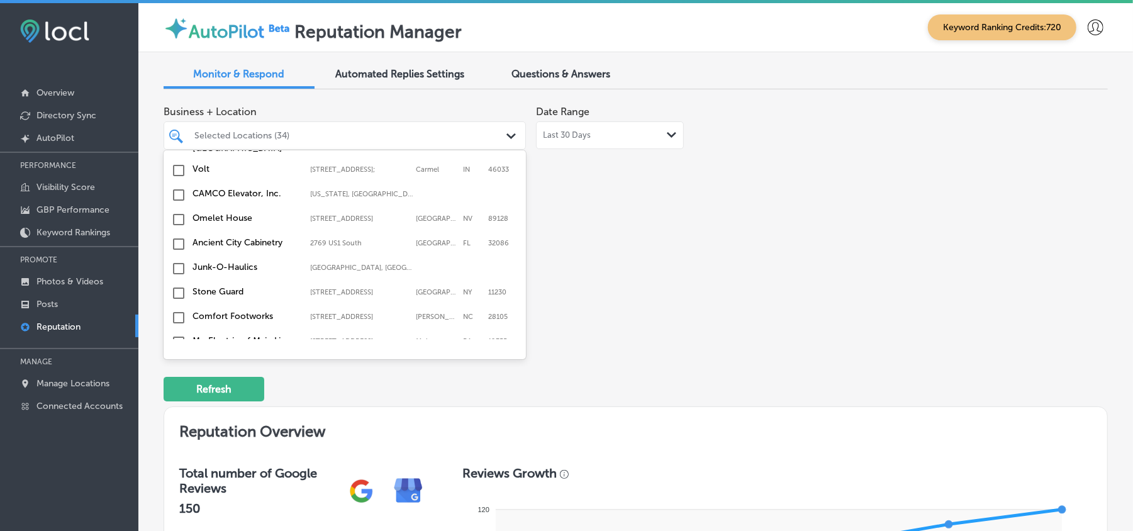
scroll to position [3560, 0]
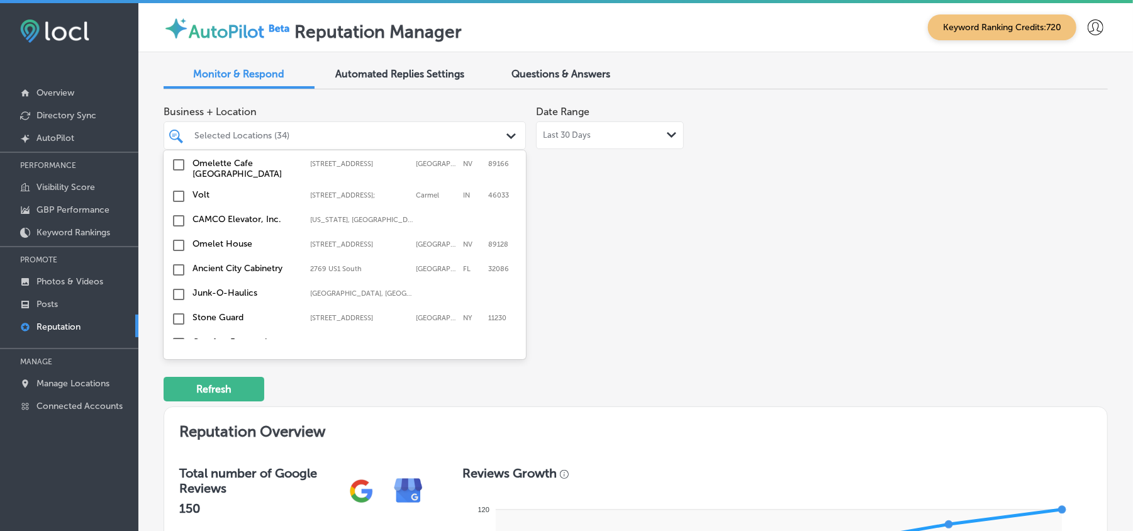
click at [177, 336] on input "checkbox" at bounding box center [178, 343] width 15 height 15
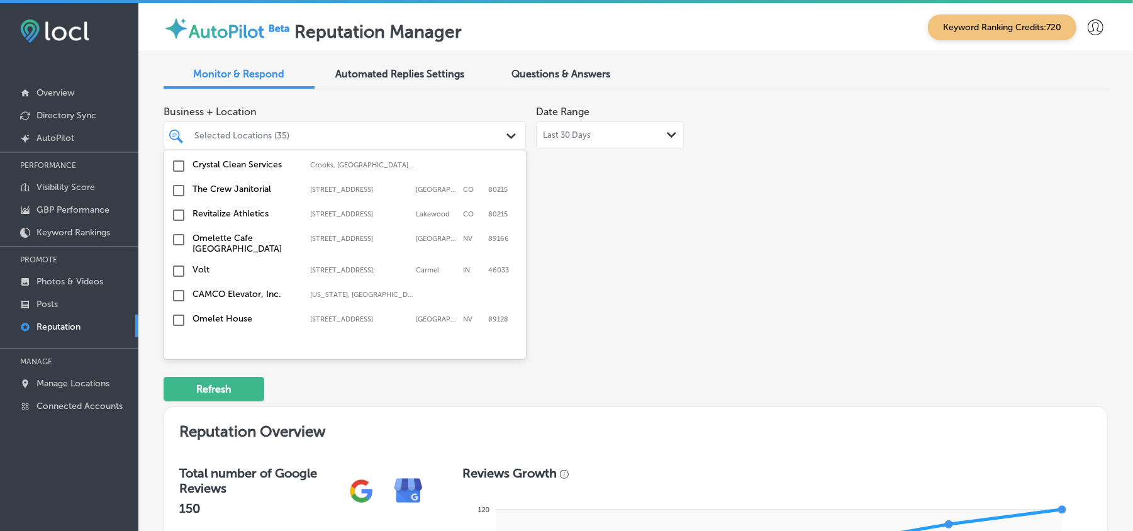
scroll to position [3503, 0]
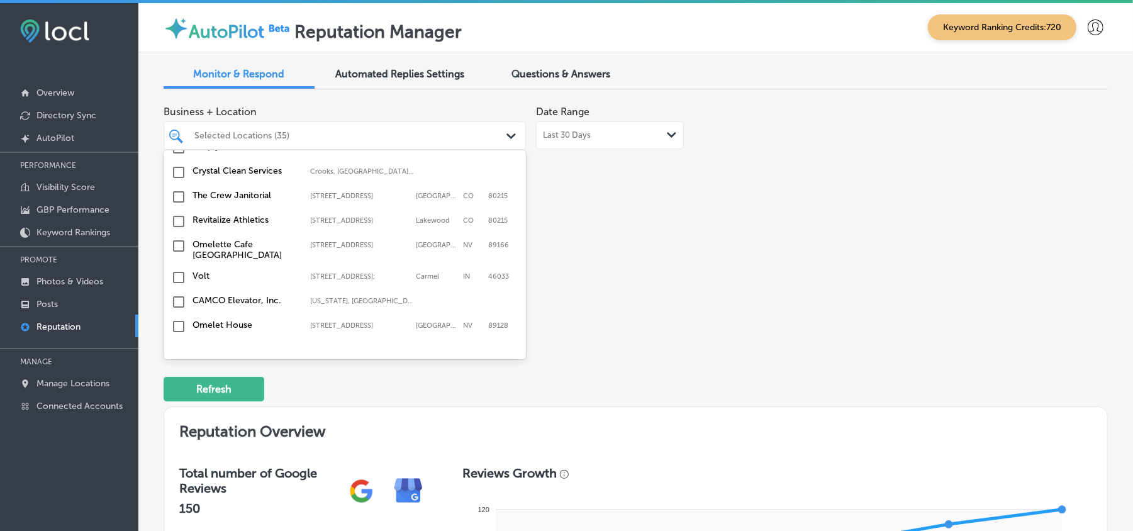
click at [179, 368] on input "checkbox" at bounding box center [178, 375] width 15 height 15
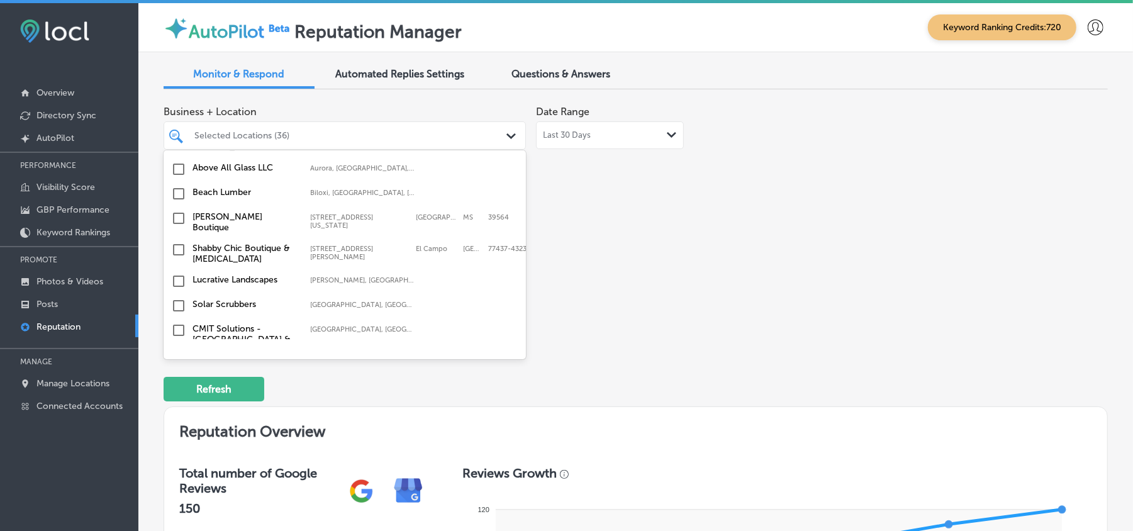
scroll to position [2218, 0]
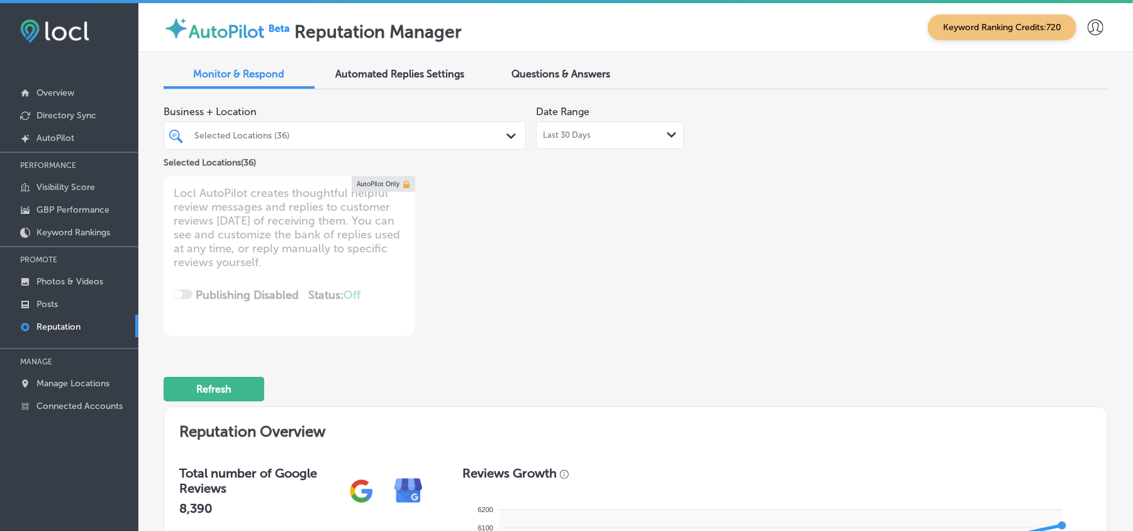
click at [418, 136] on div "Selected Locations (36)" at bounding box center [350, 135] width 313 height 11
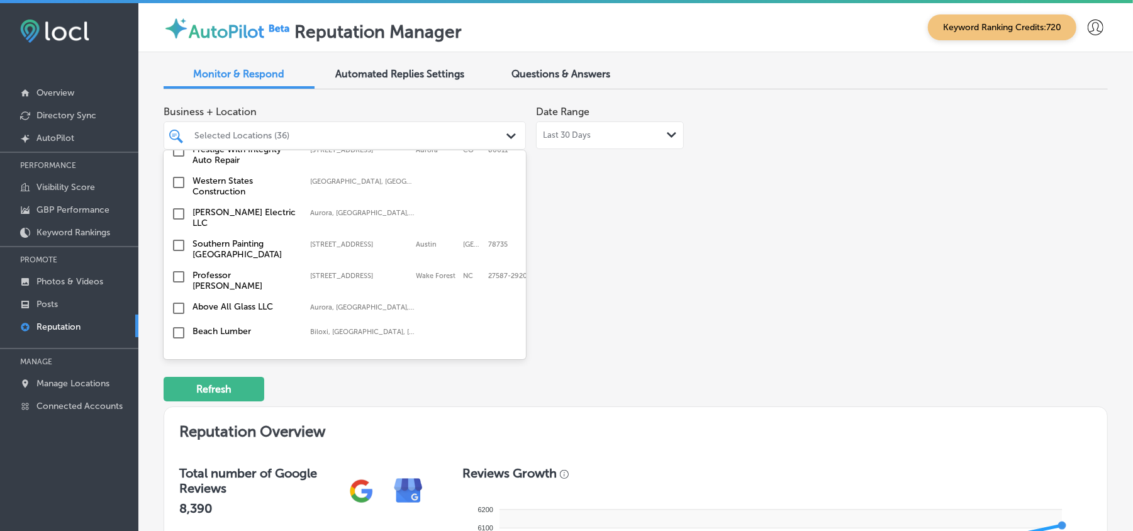
scroll to position [2134, 0]
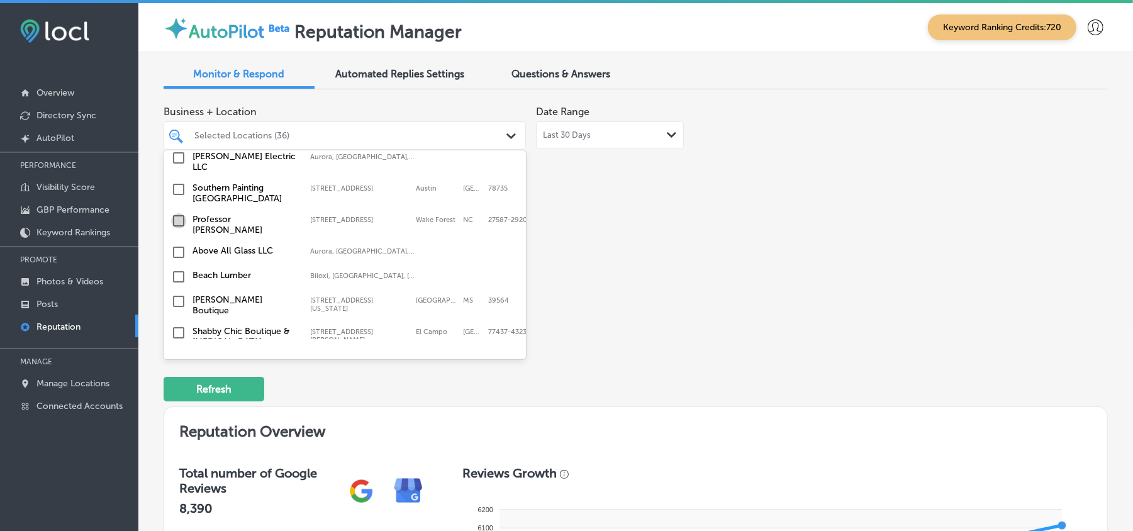
click at [175, 213] on input "checkbox" at bounding box center [178, 220] width 15 height 15
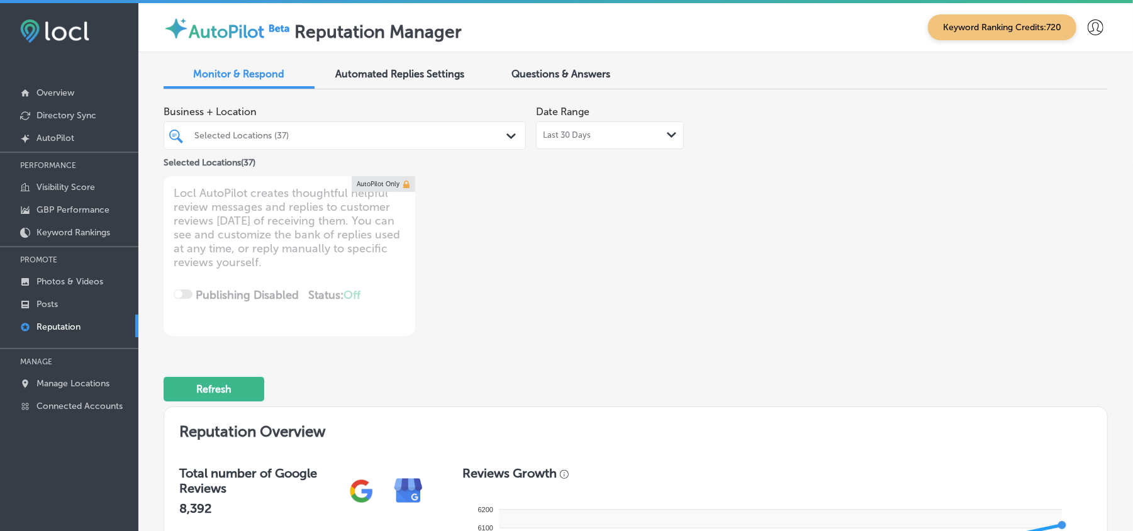
click at [655, 106] on div "Date Range Last 30 Days Path Created with Sketch." at bounding box center [610, 124] width 148 height 50
click at [642, 134] on div "Last 30 Days Path Created with Sketch." at bounding box center [610, 135] width 134 height 10
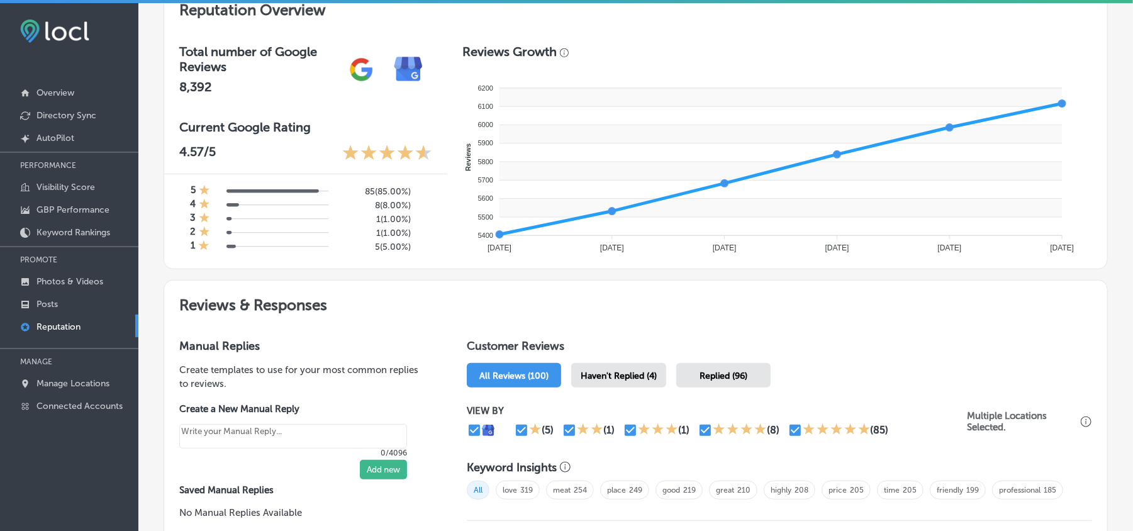
scroll to position [503, 0]
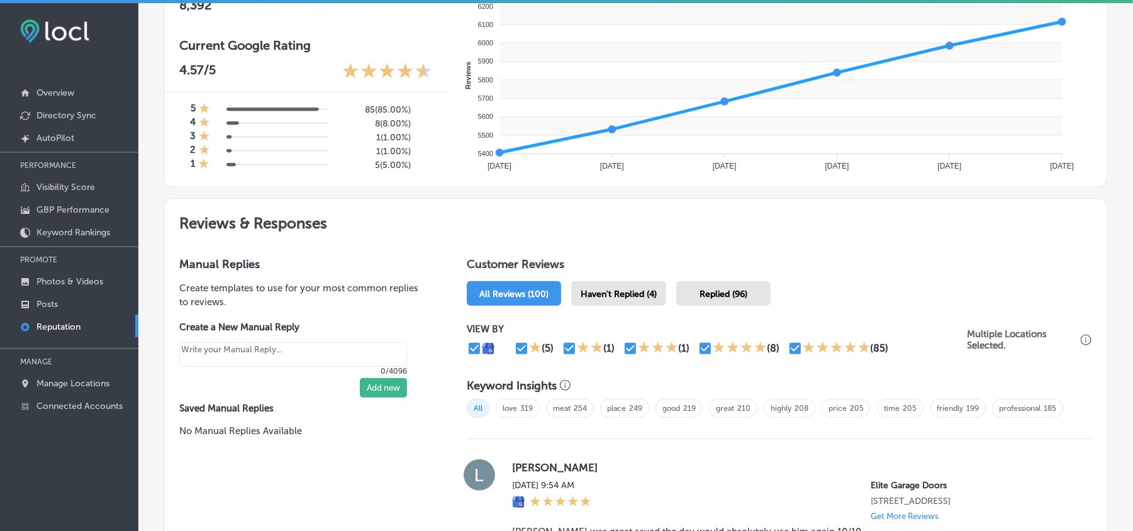
click at [617, 296] on span "Haven't Replied (4)" at bounding box center [619, 294] width 76 height 11
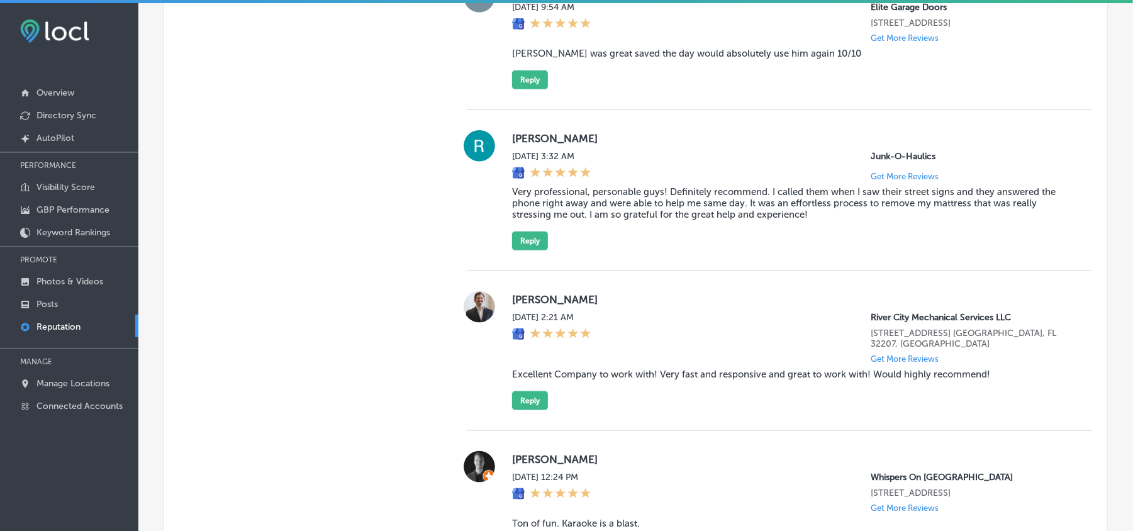
scroll to position [950, 0]
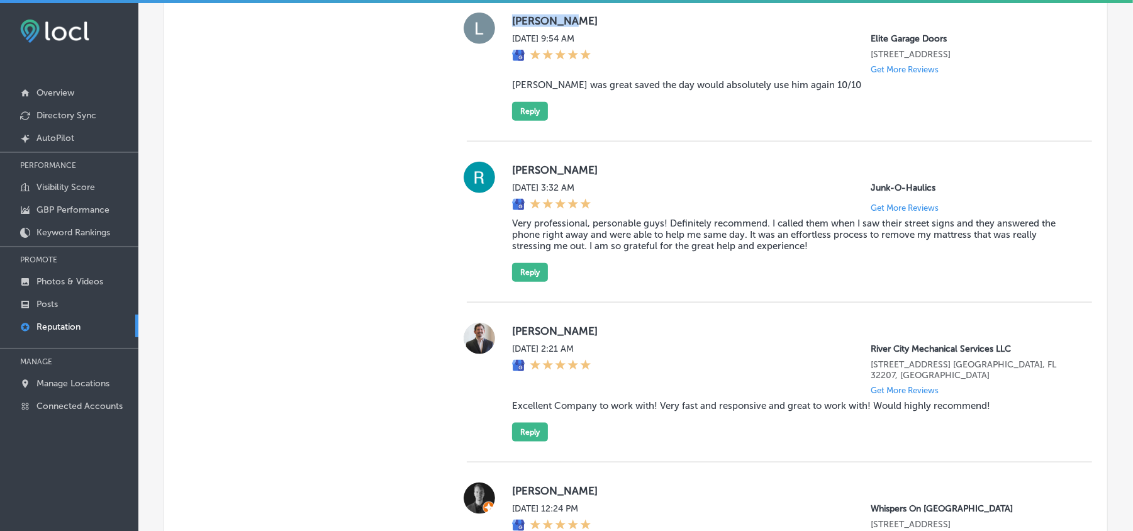
drag, startPoint x: 504, startPoint y: 21, endPoint x: 569, endPoint y: 21, distance: 64.8
click at [569, 21] on div "Lou Lipani Thu, Aug 21, 2025 9:54 AM Elite Garage Doors 5692 S Quemoy Ct Centen…" at bounding box center [779, 67] width 625 height 108
copy label "Lou Lipani"
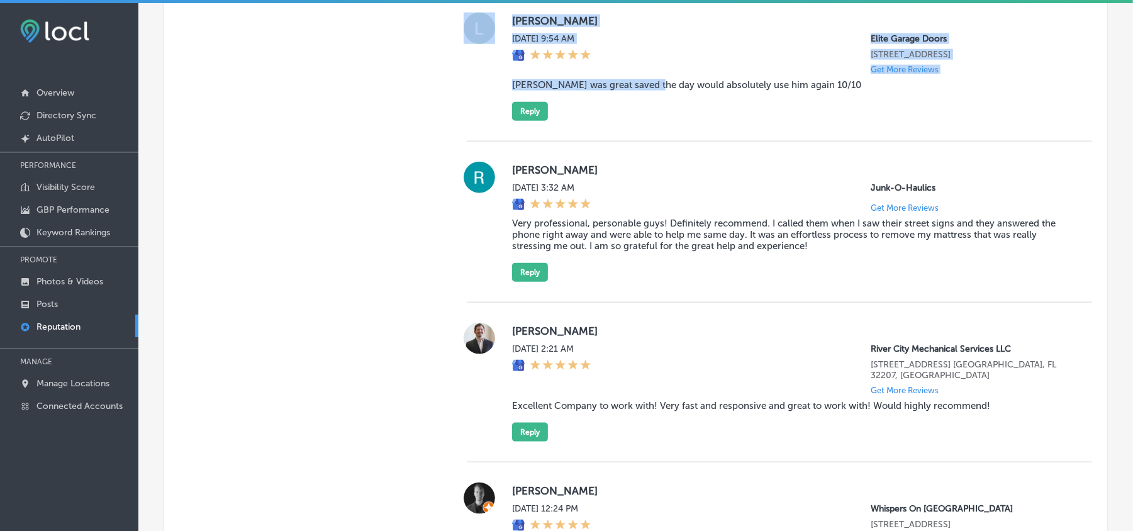
drag, startPoint x: 497, startPoint y: 83, endPoint x: 650, endPoint y: 86, distance: 153.5
click at [650, 86] on div "Lou Lipani Thu, Aug 21, 2025 9:54 AM Elite Garage Doors 5692 S Quemoy Ct Centen…" at bounding box center [779, 67] width 625 height 108
click at [650, 86] on blockquote "Shawn was great saved the day would absolutely use him again 10/10" at bounding box center [792, 84] width 560 height 11
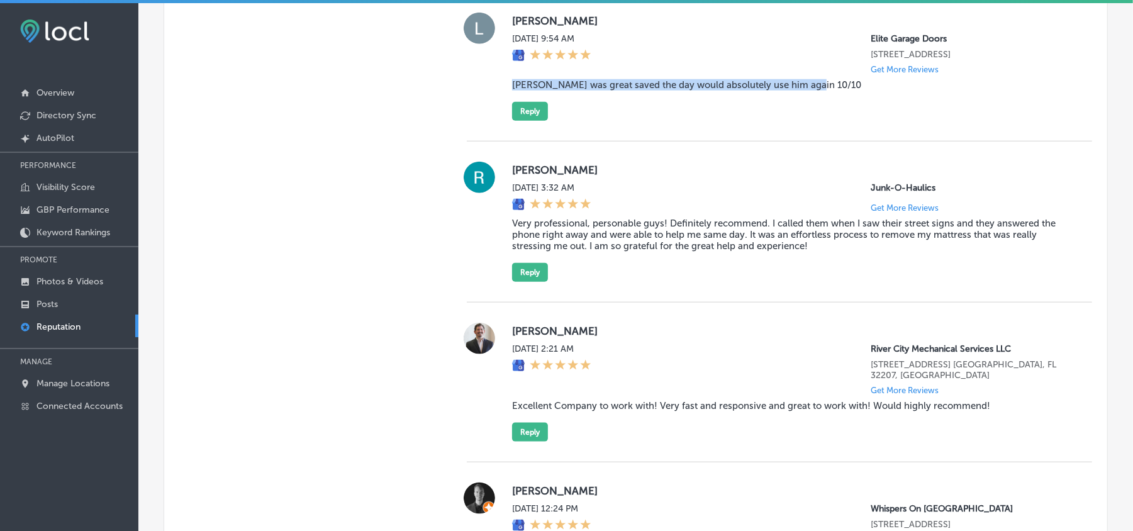
drag, startPoint x: 818, startPoint y: 91, endPoint x: 503, endPoint y: 91, distance: 314.5
click at [503, 91] on div "Lou Lipani Thu, Aug 21, 2025 9:54 AM Elite Garage Doors 5692 S Quemoy Ct Centen…" at bounding box center [779, 67] width 625 height 108
copy blockquote "Shawn was great saved the day would absolutely use him again 10/10"
click at [657, 127] on div "Lou Lipani Thu, Aug 21, 2025 9:54 AM Elite Garage Doors 5692 S Quemoy Ct Centen…" at bounding box center [779, 66] width 625 height 149
click at [527, 113] on button "Reply" at bounding box center [530, 111] width 36 height 19
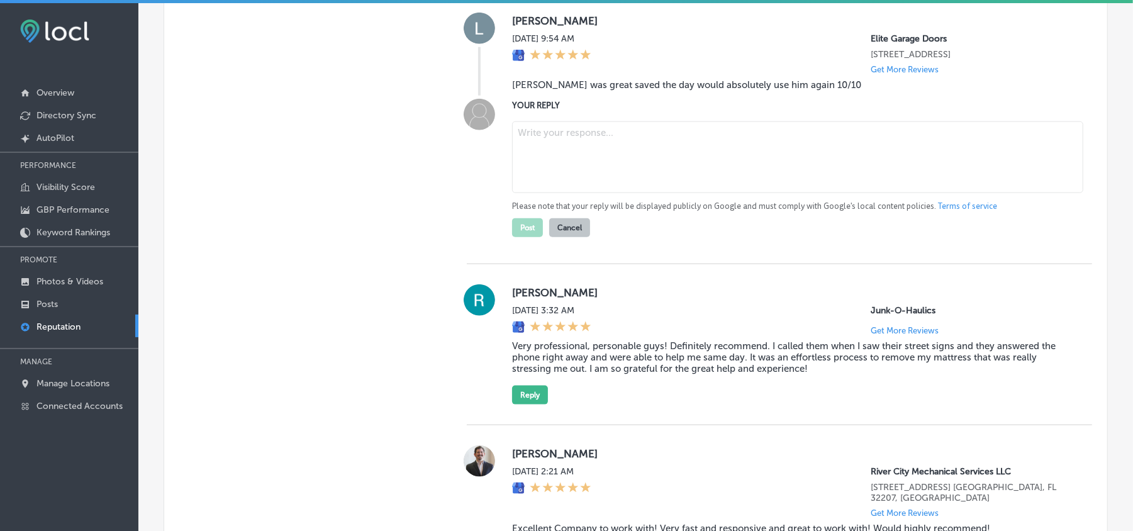
click at [587, 169] on textarea at bounding box center [797, 157] width 571 height 72
type textarea "x"
paste textarea "Thank you for the great review, Lou! We're so glad Shawn could save the day wit…"
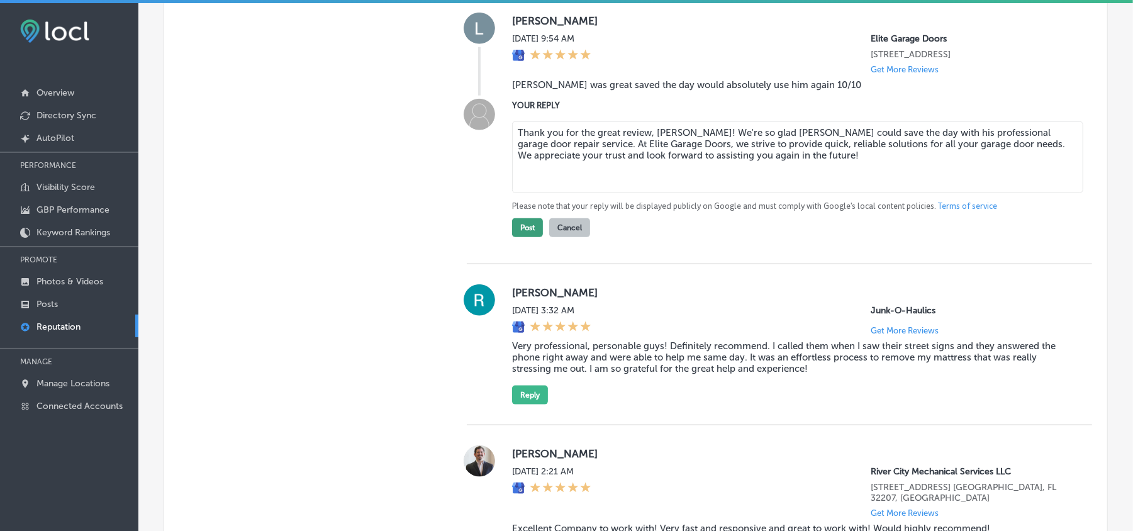
type textarea "Thank you for the great review, Lou! We're so glad Shawn could save the day wit…"
click at [522, 237] on button "Post" at bounding box center [527, 227] width 31 height 19
type textarea "x"
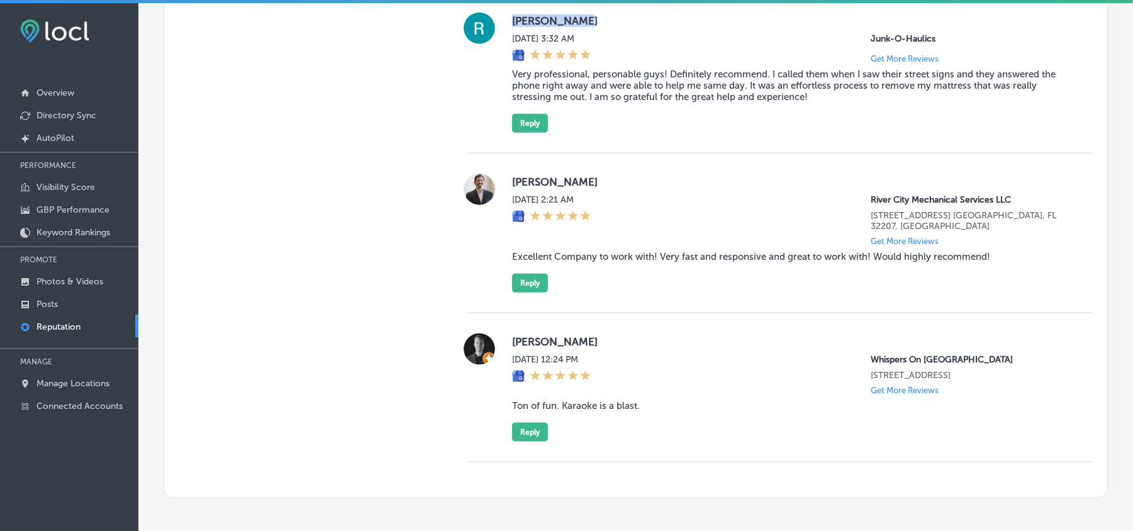
drag, startPoint x: 504, startPoint y: 26, endPoint x: 606, endPoint y: 26, distance: 102.5
click at [606, 26] on div "Rozlyn Olson Thu, Aug 21, 2025 3:32 AM Junk-O-Haulics Get More Reviews Very pro…" at bounding box center [779, 73] width 625 height 120
copy label "Rozlyn Olson"
click at [584, 109] on div "Rozlyn Olson Thu, Aug 21, 2025 3:32 AM Junk-O-Haulics Get More Reviews Very pro…" at bounding box center [792, 73] width 560 height 120
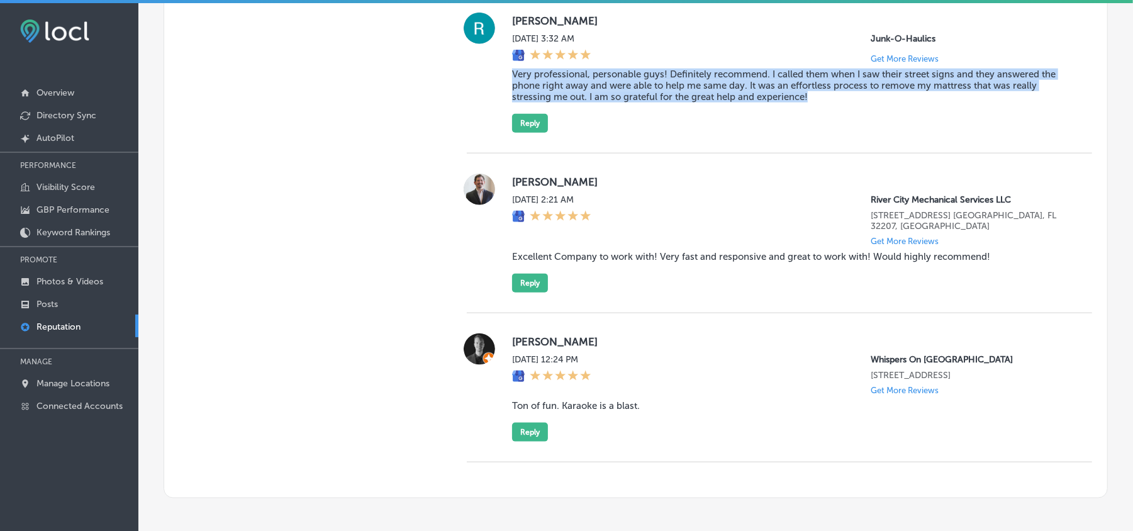
drag, startPoint x: 506, startPoint y: 79, endPoint x: 861, endPoint y: 108, distance: 355.9
click at [861, 108] on div "Rozlyn Olson Thu, Aug 21, 2025 3:32 AM Junk-O-Haulics Get More Reviews Very pro…" at bounding box center [779, 73] width 625 height 120
copy blockquote "Very professional, personable guys! Definitely recommend. I called them when I …"
click at [678, 141] on div "Rozlyn Olson Thu, Aug 21, 2025 3:32 AM Junk-O-Haulics Get More Reviews Very pro…" at bounding box center [779, 72] width 625 height 161
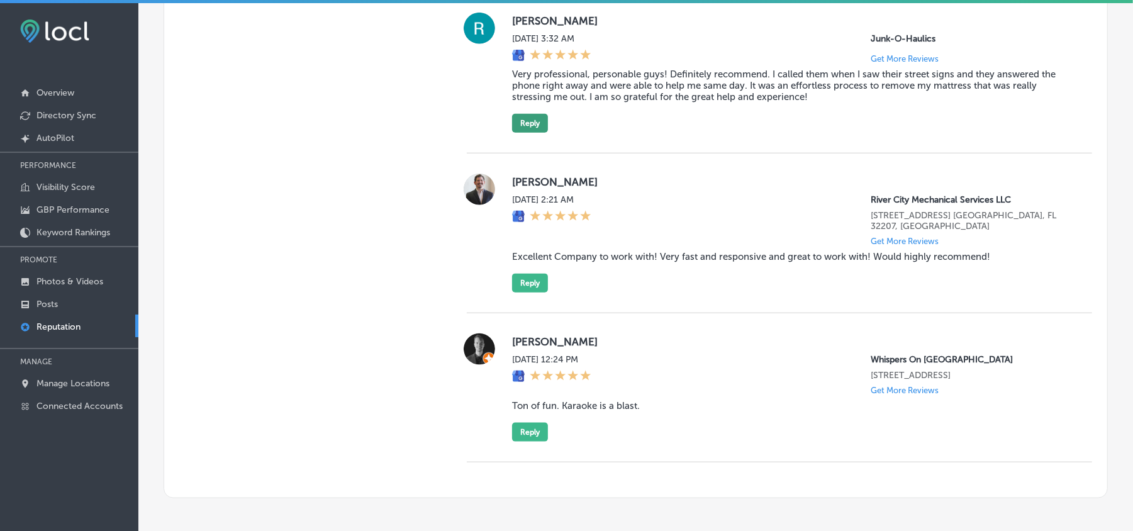
click at [528, 130] on button "Reply" at bounding box center [530, 123] width 36 height 19
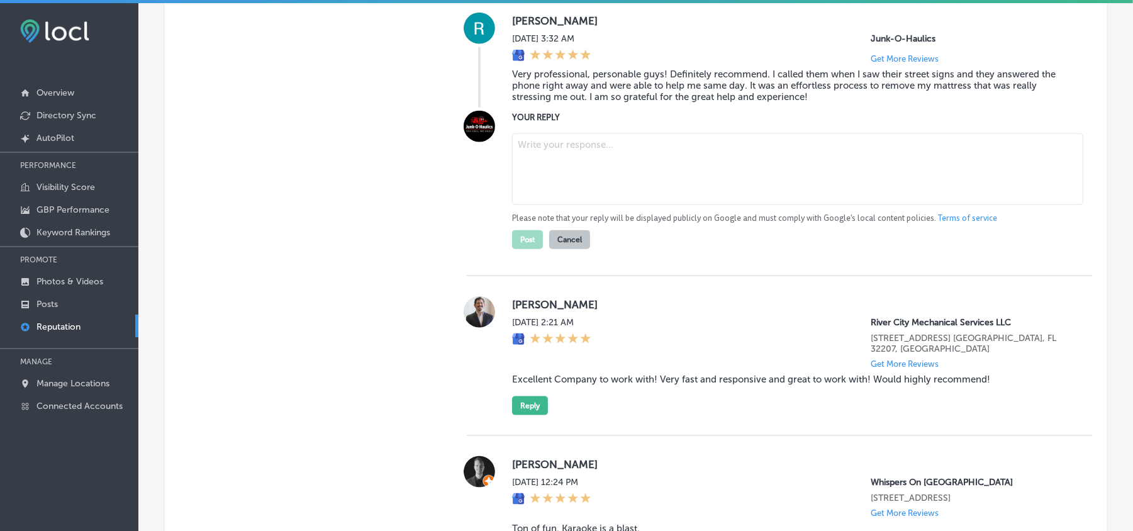
click at [562, 158] on textarea at bounding box center [797, 169] width 571 height 72
type textarea "v"
paste textarea "Please create a 40-70 word response to this review based on the information bel…"
type textarea "Please create a 40-70 word response to this review based on the information bel…"
click at [579, 182] on textarea at bounding box center [797, 169] width 571 height 72
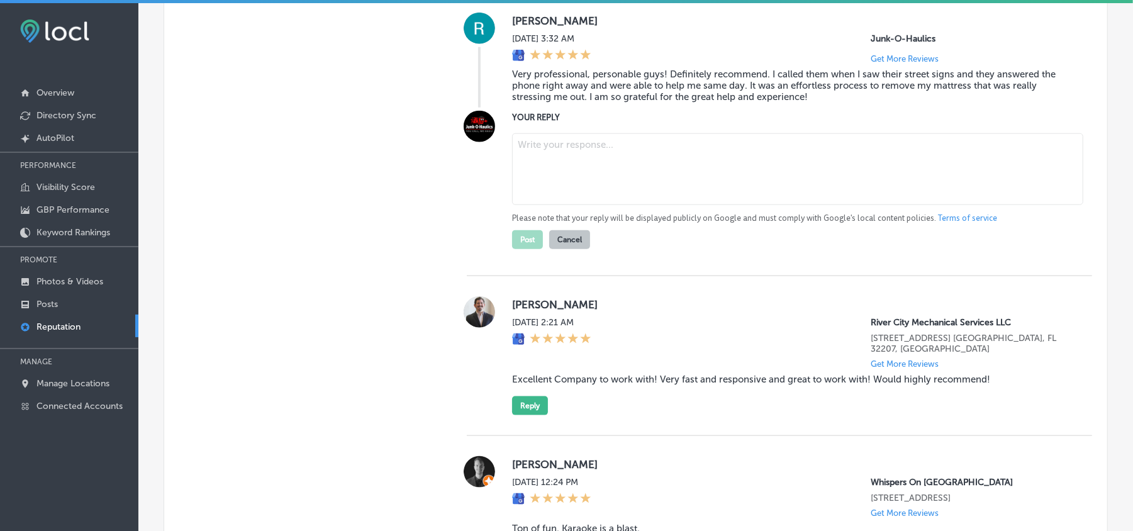
paste textarea "Thank you so much for the kind words, Rozlyn! We’re glad Junk-O-Haulics could p…"
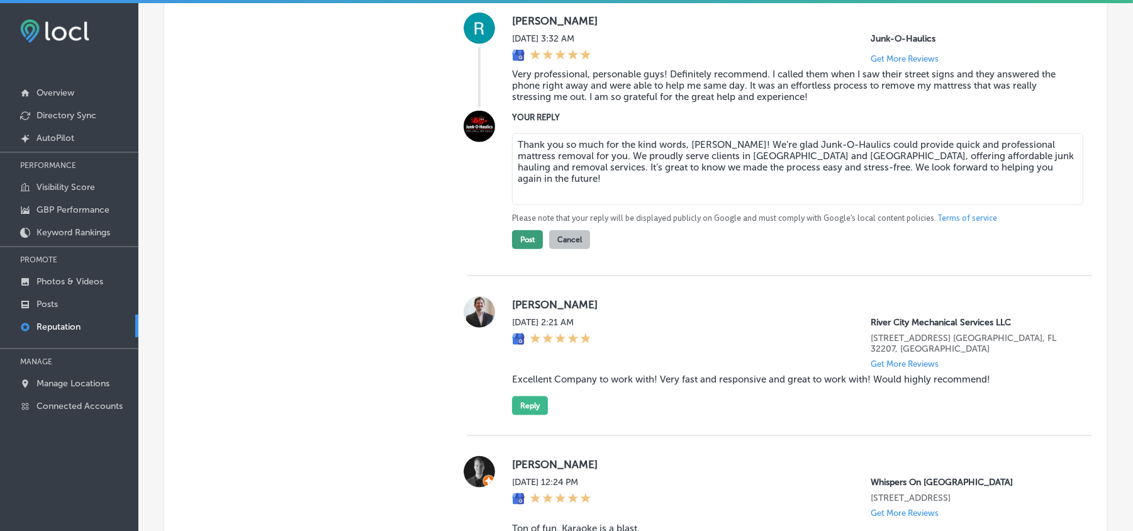
type textarea "Thank you so much for the kind words, Rozlyn! We’re glad Junk-O-Haulics could p…"
click at [521, 242] on button "Post" at bounding box center [527, 239] width 31 height 19
type textarea "x"
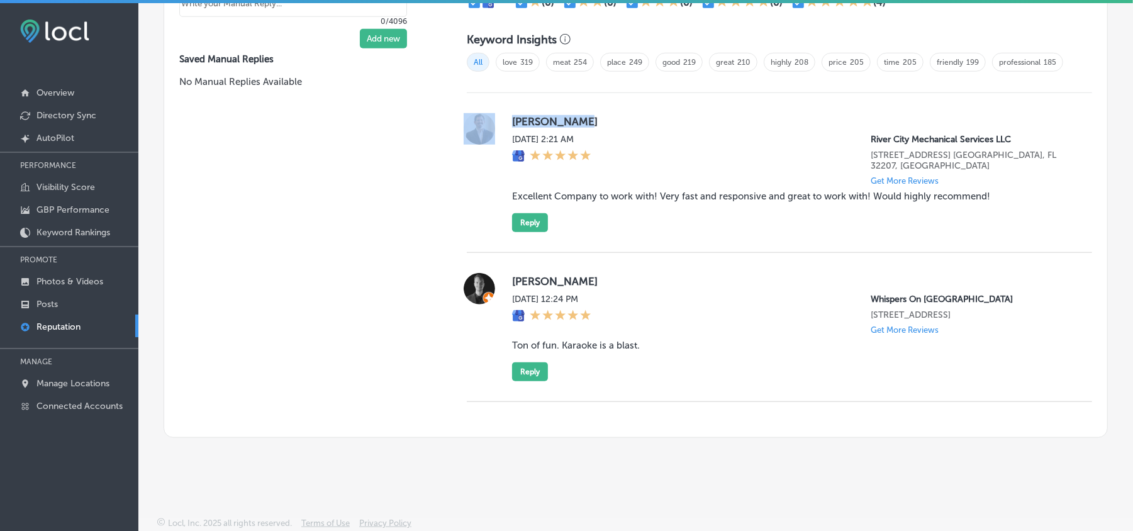
drag, startPoint x: 496, startPoint y: 118, endPoint x: 627, endPoint y: 118, distance: 131.5
click at [627, 118] on div "Zach McManus Thu, Aug 21, 2025 2:21 AM River City Mechanical Services LLC 2553 …" at bounding box center [779, 172] width 625 height 119
copy div "Zach McManus"
click at [580, 172] on div "Zach McManus Thu, Aug 21, 2025 2:21 AM River City Mechanical Services LLC 2553 …" at bounding box center [792, 172] width 560 height 119
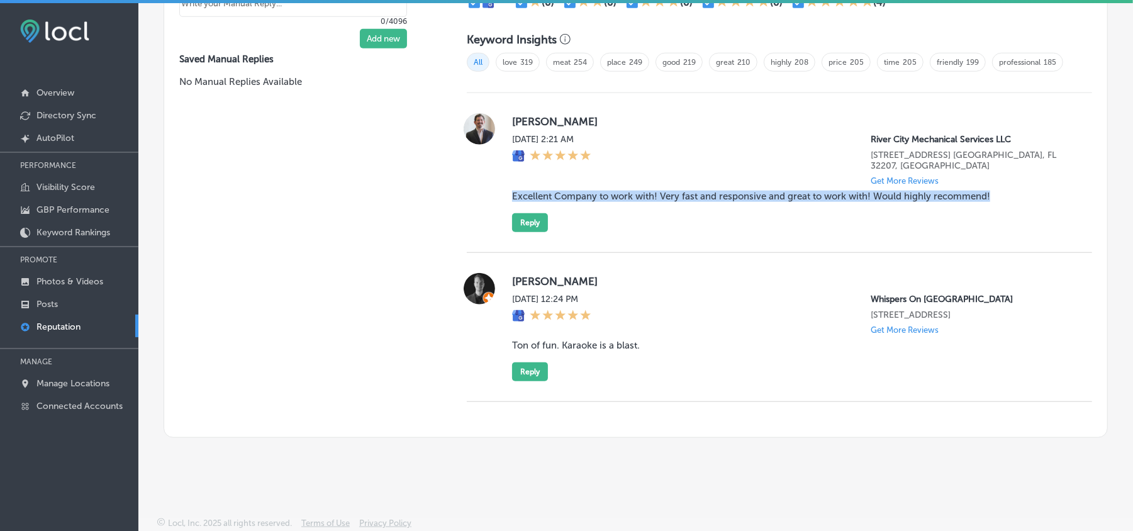
drag, startPoint x: 504, startPoint y: 186, endPoint x: 1000, endPoint y: 203, distance: 495.9
click at [1000, 203] on div "Zach McManus Thu, Aug 21, 2025 2:21 AM River City Mechanical Services LLC 2553 …" at bounding box center [779, 172] width 625 height 119
copy blockquote "Excellent Company to work with! Very fast and responsive and great to work with…"
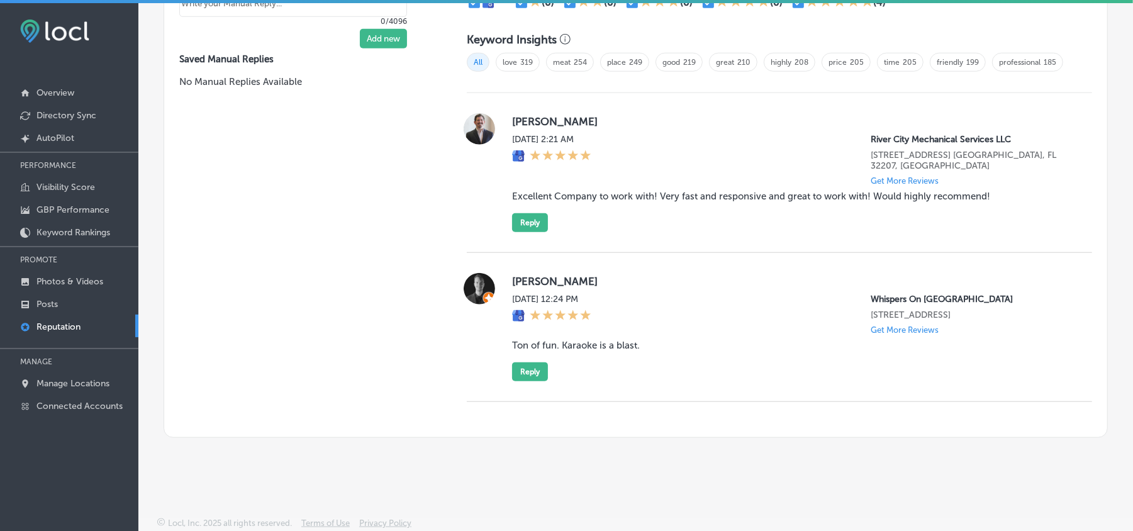
click at [564, 216] on div "Zach McManus Thu, Aug 21, 2025 2:21 AM River City Mechanical Services LLC 2553 …" at bounding box center [792, 172] width 560 height 119
click at [598, 212] on div "Zach McManus Thu, Aug 21, 2025 2:21 AM River City Mechanical Services LLC 2553 …" at bounding box center [792, 172] width 560 height 119
click at [525, 213] on button "Reply" at bounding box center [530, 222] width 36 height 19
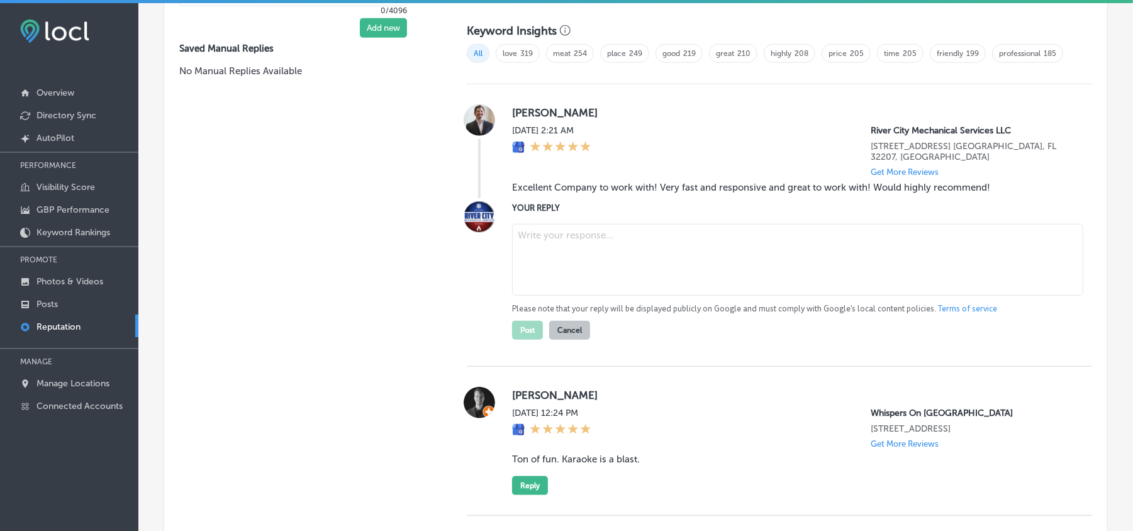
click at [589, 255] on textarea at bounding box center [797, 260] width 571 height 72
paste textarea "Thank you for the great review, Zach! We’re glad to hear that you had a fast an…"
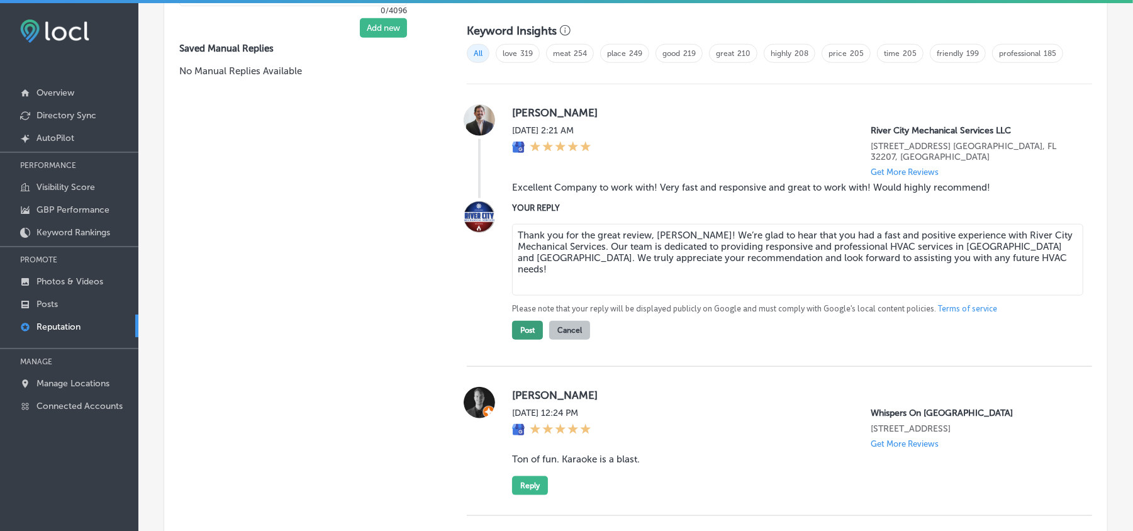
type textarea "Thank you for the great review, Zach! We’re glad to hear that you had a fast an…"
click at [521, 330] on button "Post" at bounding box center [527, 330] width 31 height 19
type textarea "x"
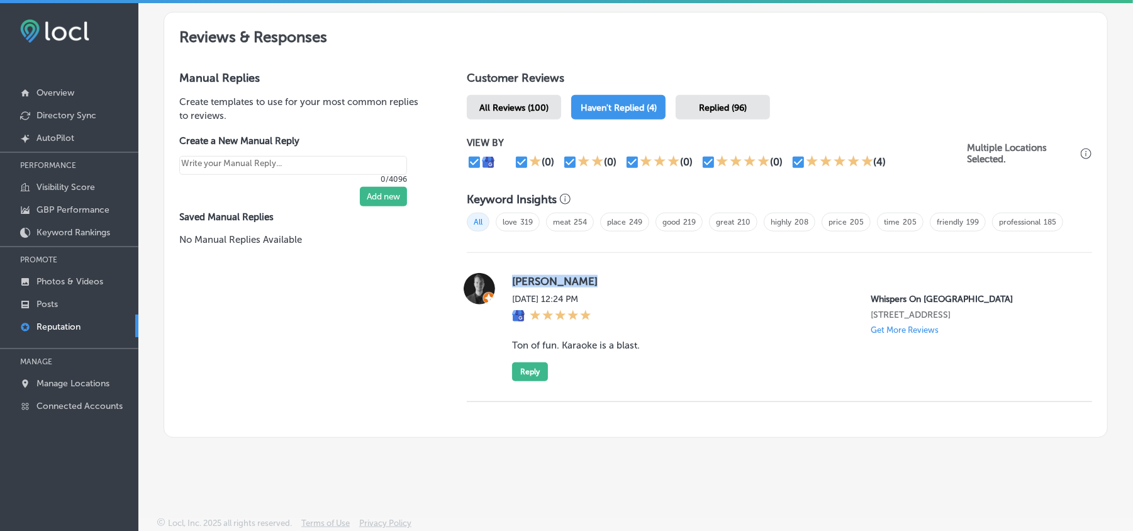
drag, startPoint x: 506, startPoint y: 273, endPoint x: 611, endPoint y: 273, distance: 105.7
click at [611, 273] on div "Adam Piasecki Wed, Aug 20, 2025 12:24 PM Whispers On Havana 1535 South Havana S…" at bounding box center [779, 327] width 625 height 108
copy label "Adam Piasecki"
click at [591, 315] on div "Wed, Aug 20, 2025 12:24 PM" at bounding box center [551, 314] width 79 height 41
drag, startPoint x: 503, startPoint y: 345, endPoint x: 662, endPoint y: 343, distance: 158.5
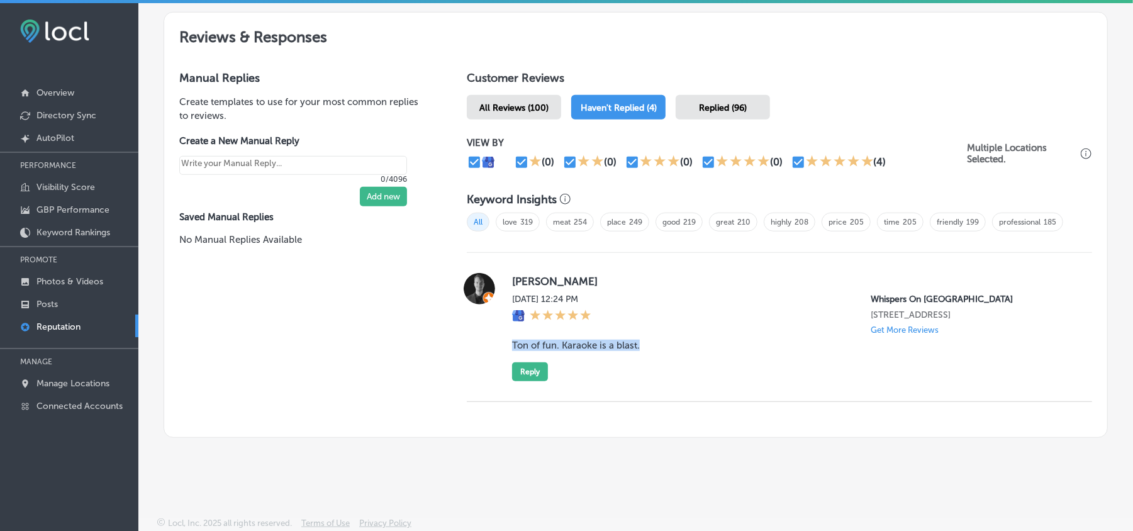
click at [662, 343] on div "Adam Piasecki Wed, Aug 20, 2025 12:24 PM Whispers On Havana 1535 South Havana S…" at bounding box center [779, 327] width 625 height 108
copy blockquote "Ton of fun. Karaoke is a blast."
click at [694, 307] on div "Wed, Aug 20, 2025 12:24 PM Whispers On Havana 1535 South Havana Street a Aurora…" at bounding box center [792, 314] width 560 height 41
click at [525, 363] on button "Reply" at bounding box center [530, 371] width 36 height 19
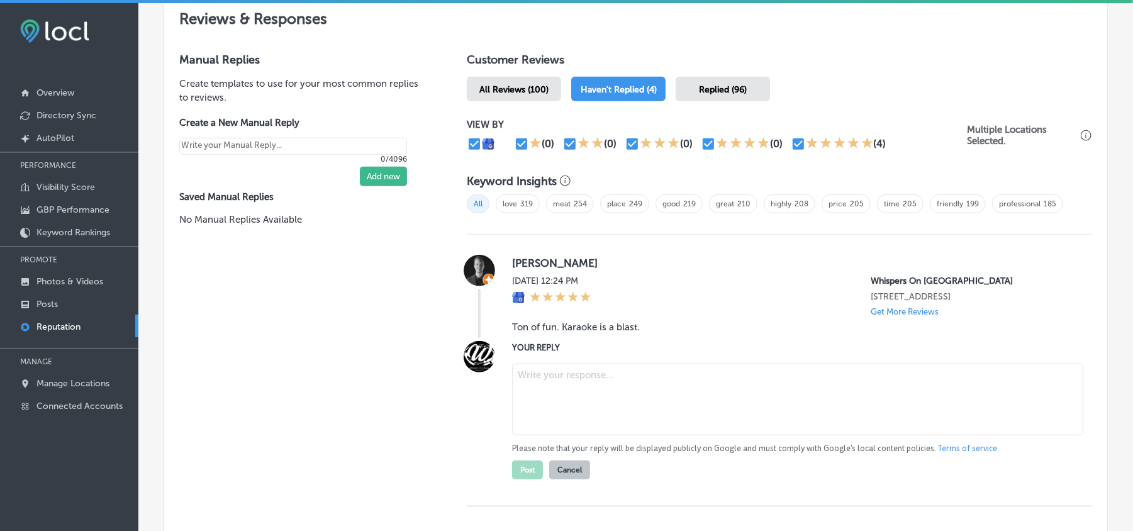
click at [579, 403] on textarea at bounding box center [797, 400] width 571 height 72
paste textarea "Hi Adam, thanks for the awesome review! We’re so glad you had a blast at Whispe…"
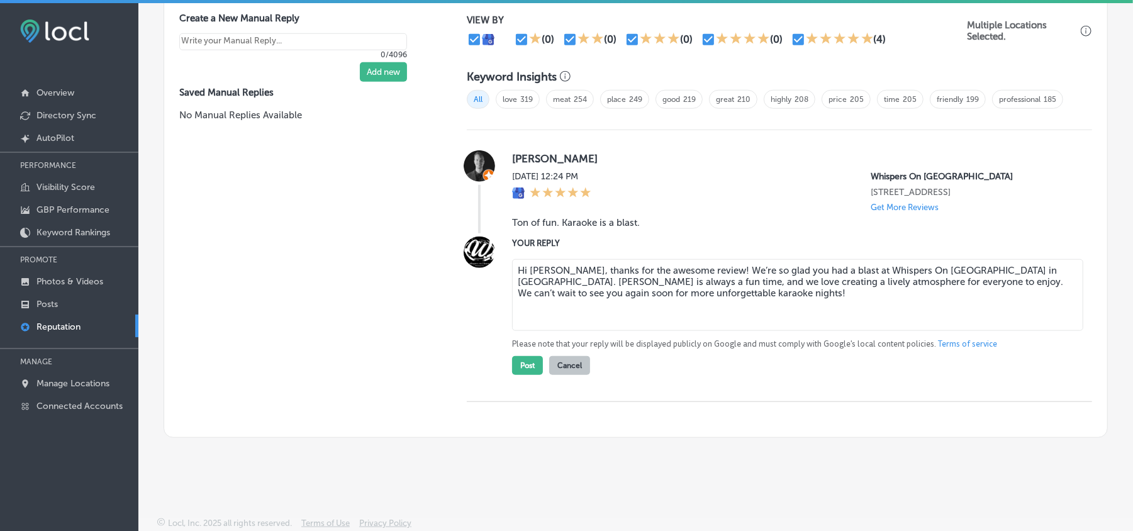
scroll to position [820, 0]
type textarea "Hi Adam, thanks for the awesome review! We’re so glad you had a blast at Whispe…"
click at [518, 375] on button "Post" at bounding box center [527, 365] width 31 height 19
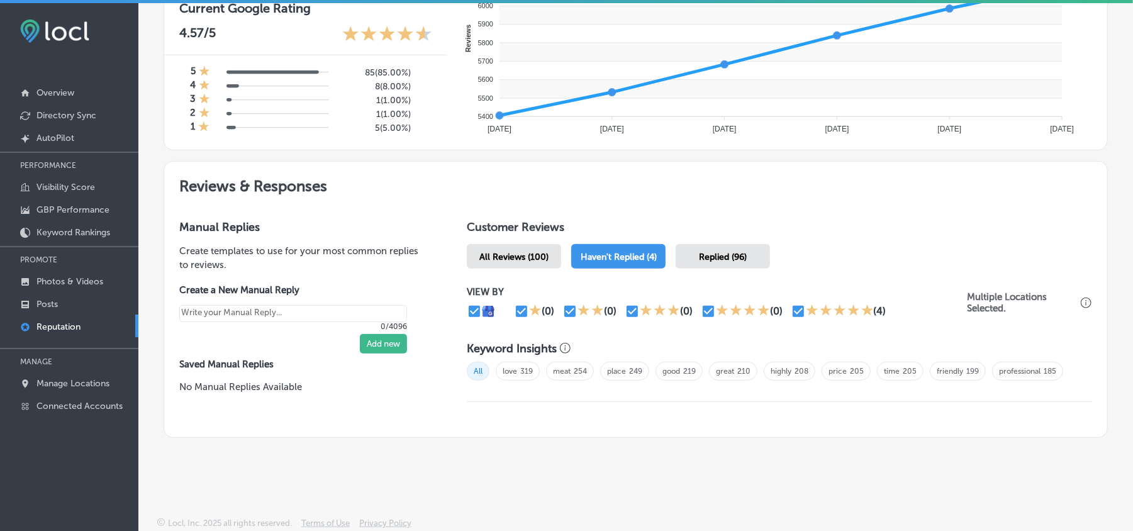
scroll to position [547, 0]
click at [496, 252] on span "All Reviews (100)" at bounding box center [513, 257] width 69 height 11
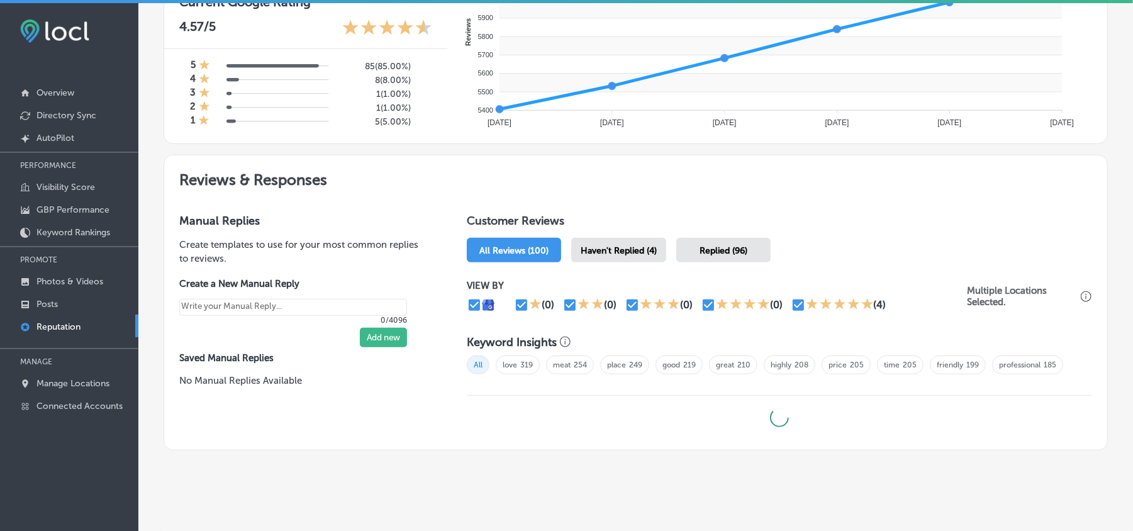
scroll to position [565, 0]
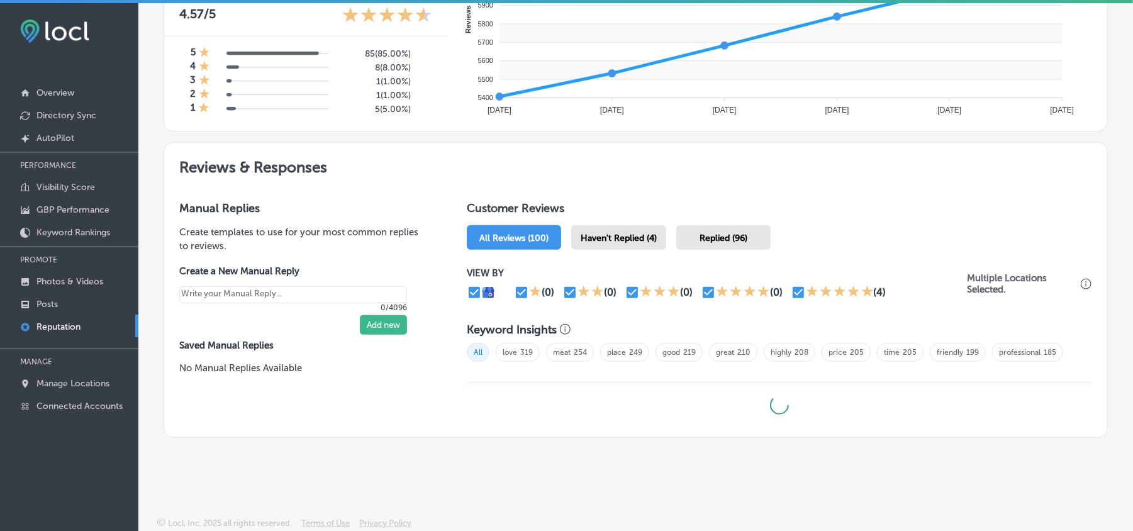
type textarea "x"
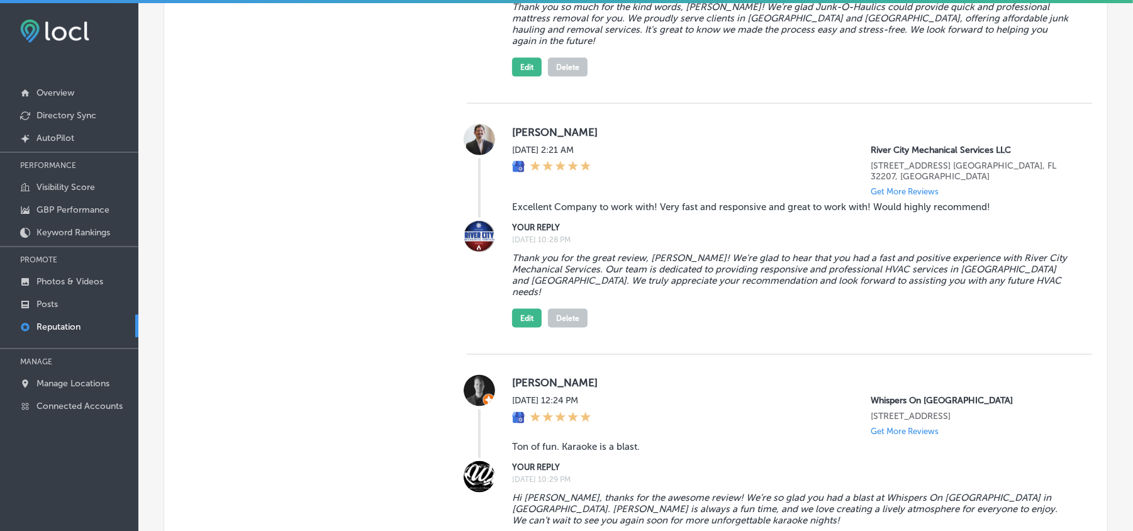
scroll to position [1239, 0]
